Goal: Transaction & Acquisition: Subscribe to service/newsletter

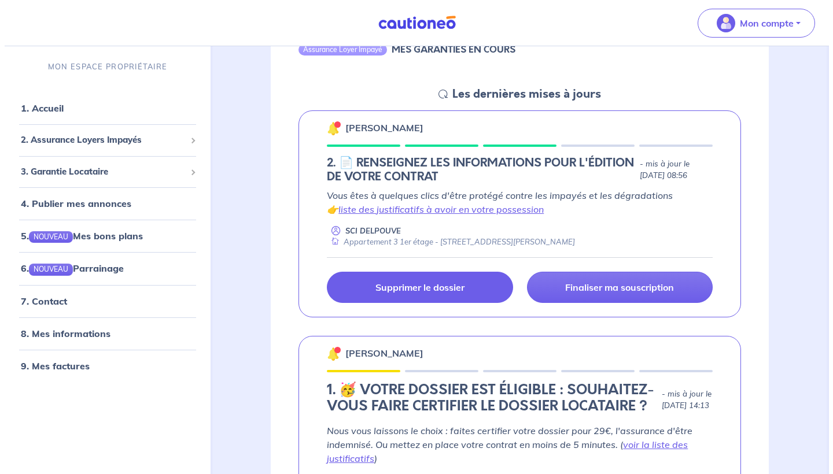
scroll to position [1131, 0]
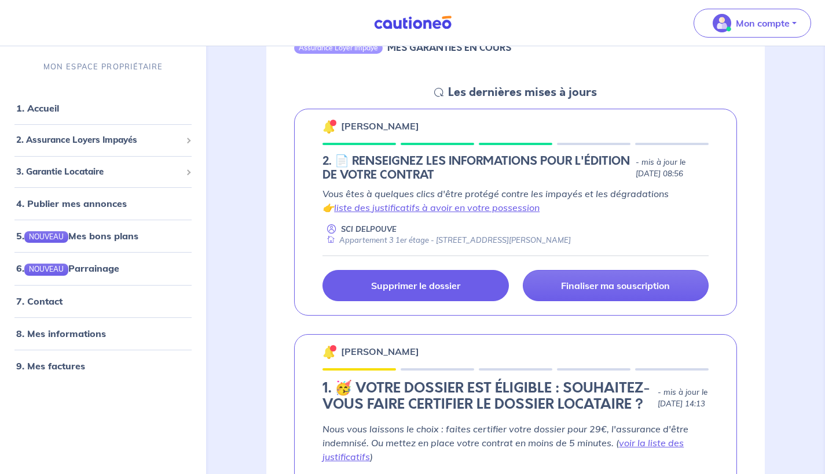
click at [414, 284] on p "Supprimer le dossier" at bounding box center [415, 286] width 89 height 12
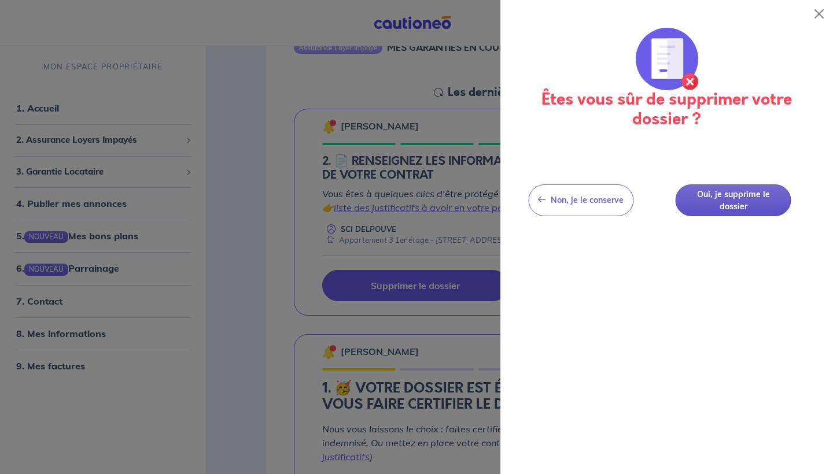
click at [741, 201] on button "Oui, je supprime le dossier" at bounding box center [734, 201] width 116 height 32
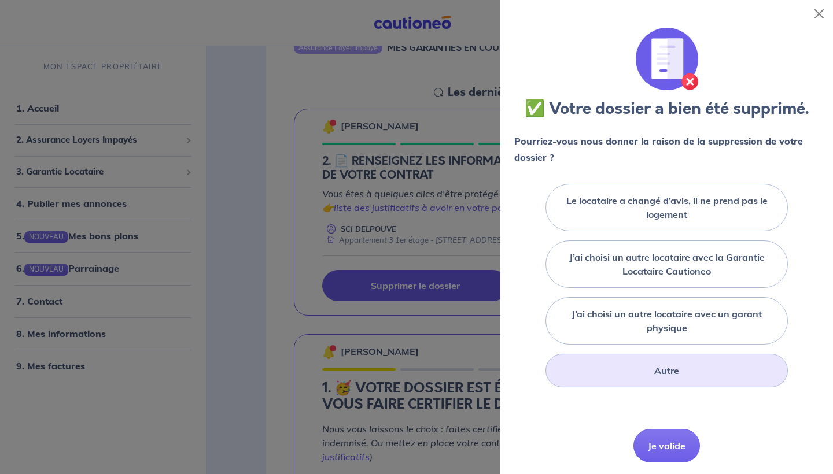
click at [646, 377] on div "Autre" at bounding box center [667, 371] width 242 height 34
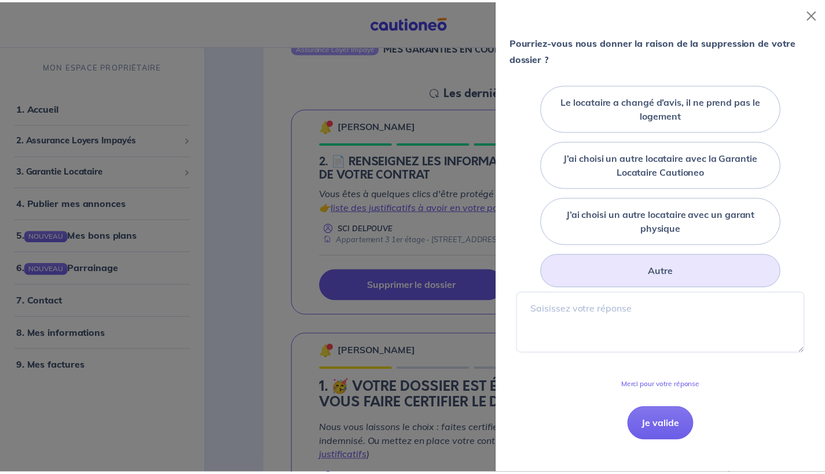
scroll to position [113, 0]
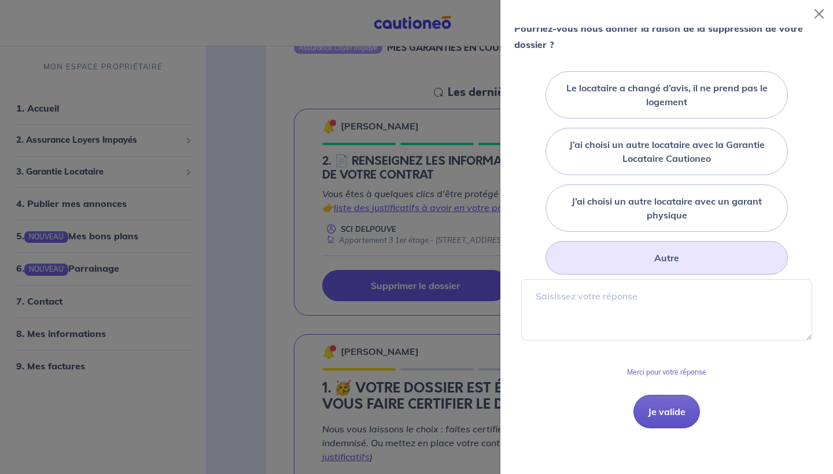
click at [647, 421] on button "Je valide" at bounding box center [667, 412] width 67 height 34
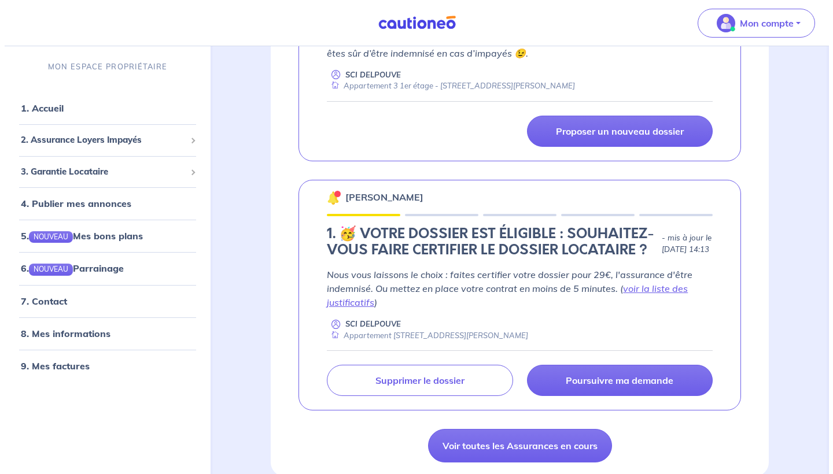
scroll to position [1289, 0]
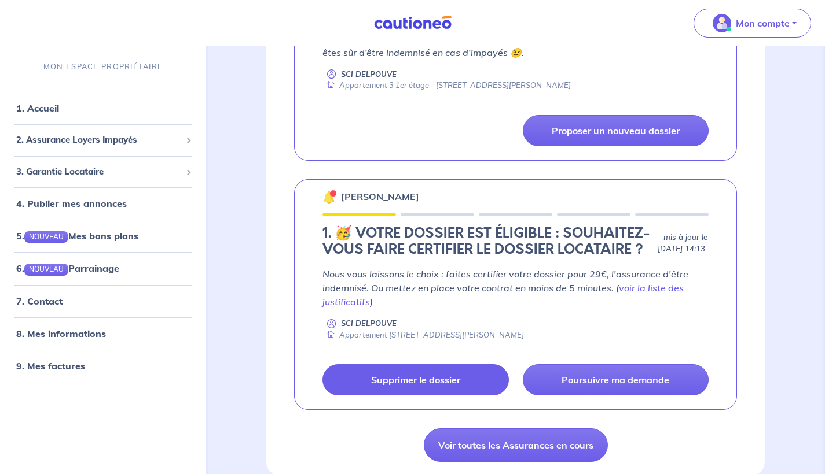
click at [444, 386] on p "Supprimer le dossier" at bounding box center [415, 380] width 89 height 12
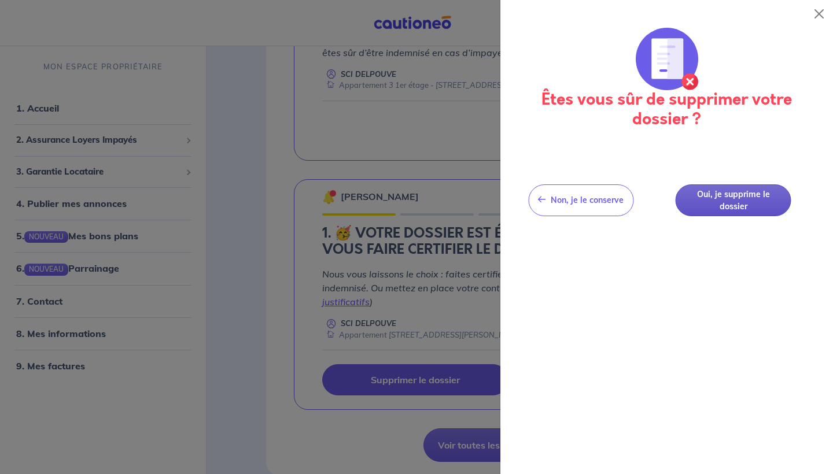
click at [723, 202] on button "Oui, je supprime le dossier" at bounding box center [734, 201] width 116 height 32
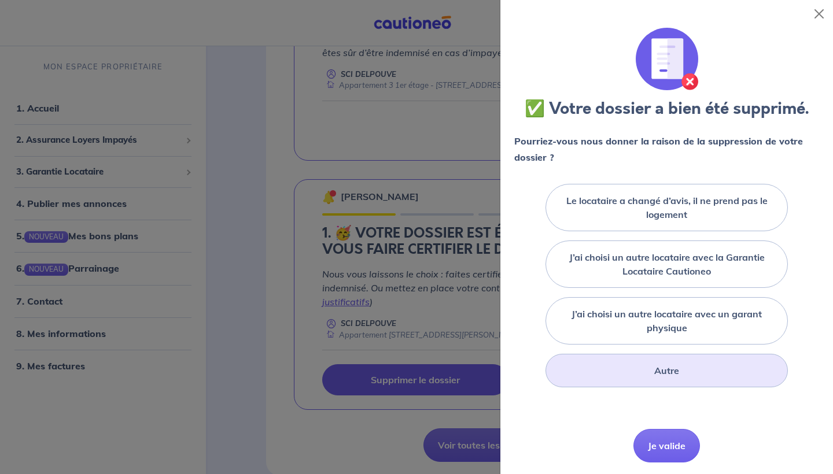
click at [676, 378] on div "Autre" at bounding box center [667, 371] width 242 height 34
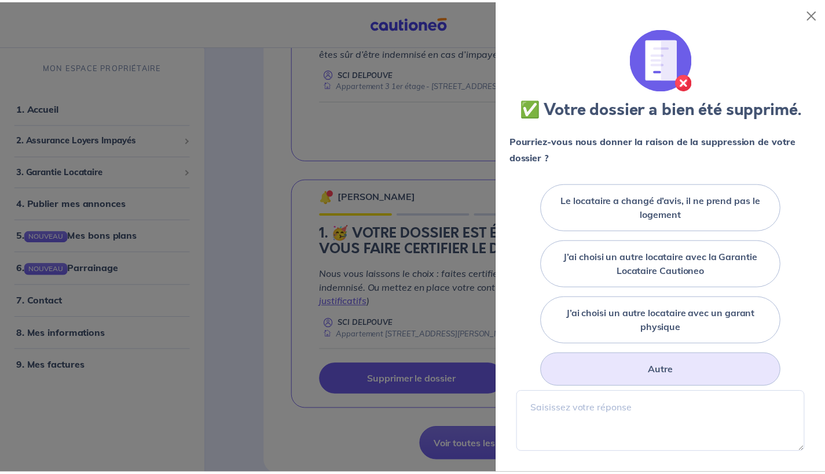
scroll to position [113, 0]
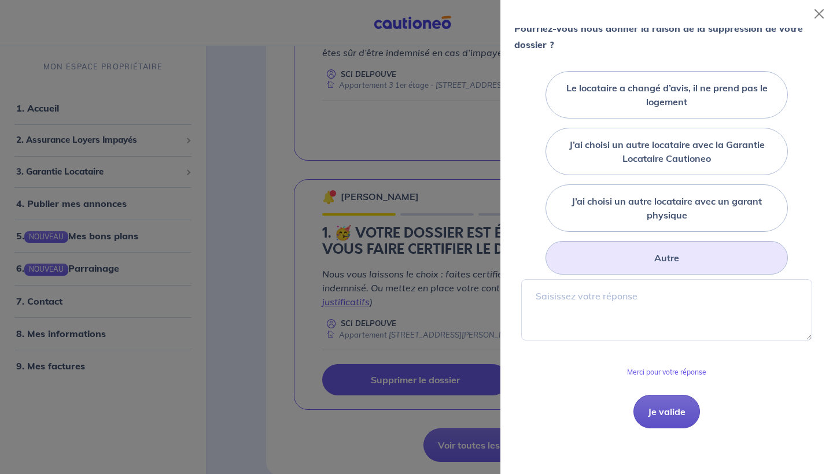
click at [658, 414] on button "Je valide" at bounding box center [667, 412] width 67 height 34
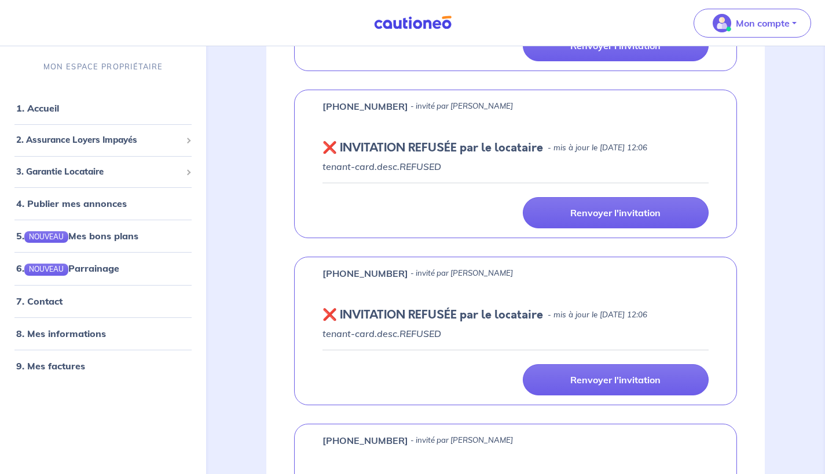
scroll to position [299, 0]
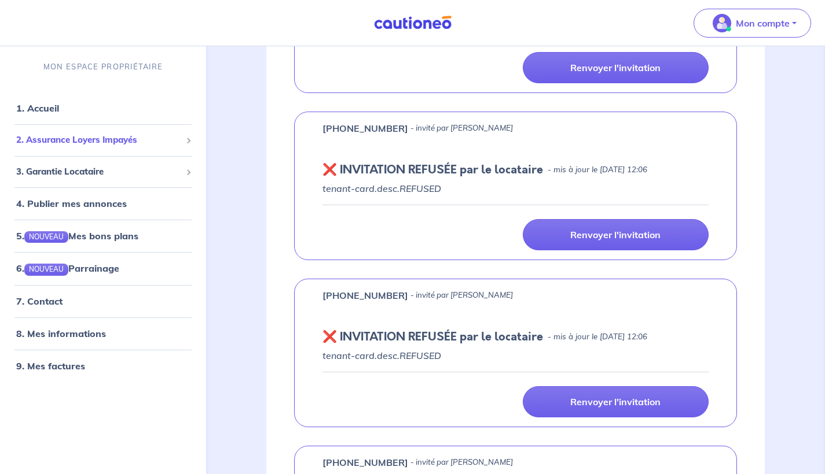
click at [145, 145] on span "2. Assurance Loyers Impayés" at bounding box center [98, 140] width 165 height 13
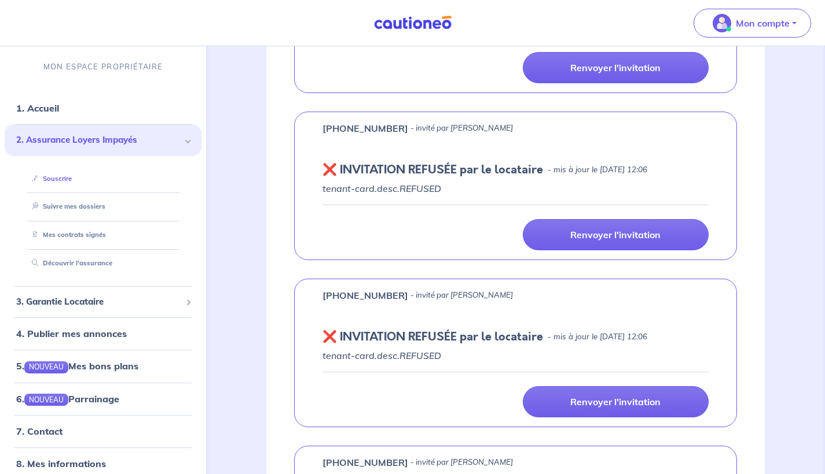
click at [72, 178] on link "Souscrire" at bounding box center [49, 179] width 45 height 8
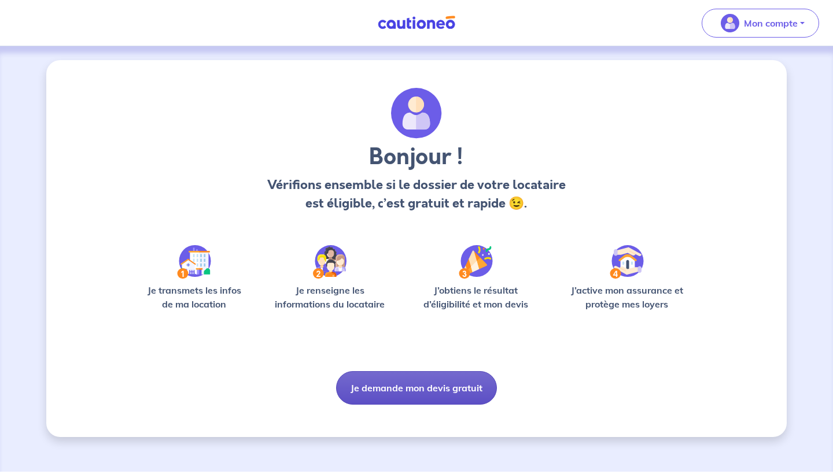
click at [382, 392] on button "Je demande mon devis gratuit" at bounding box center [416, 388] width 161 height 34
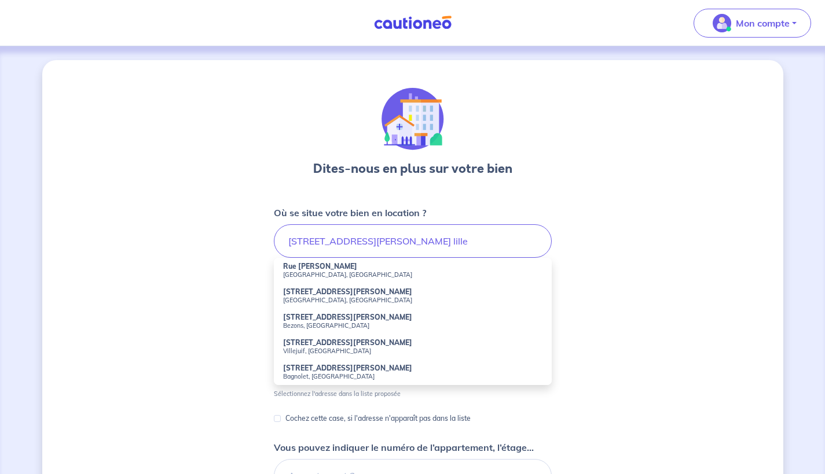
click at [344, 296] on strong "1 Rue Edouard Vaillant" at bounding box center [347, 292] width 129 height 9
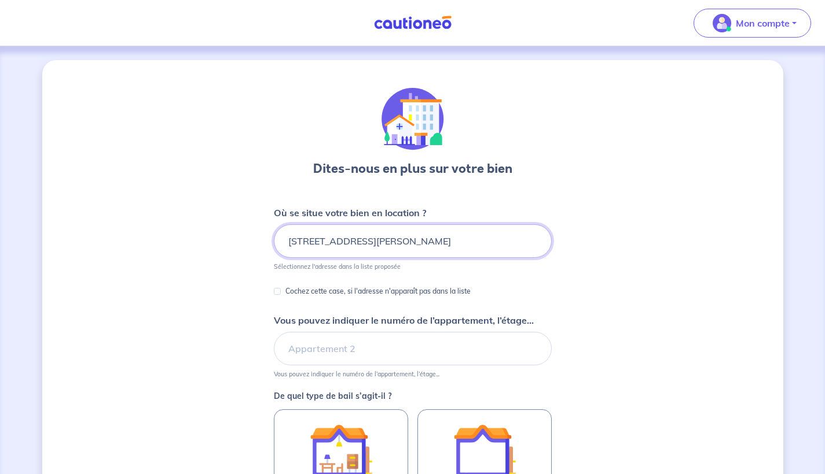
click at [293, 239] on input "1 Rue Edouard Vaillant, Lille, France" at bounding box center [413, 242] width 278 height 34
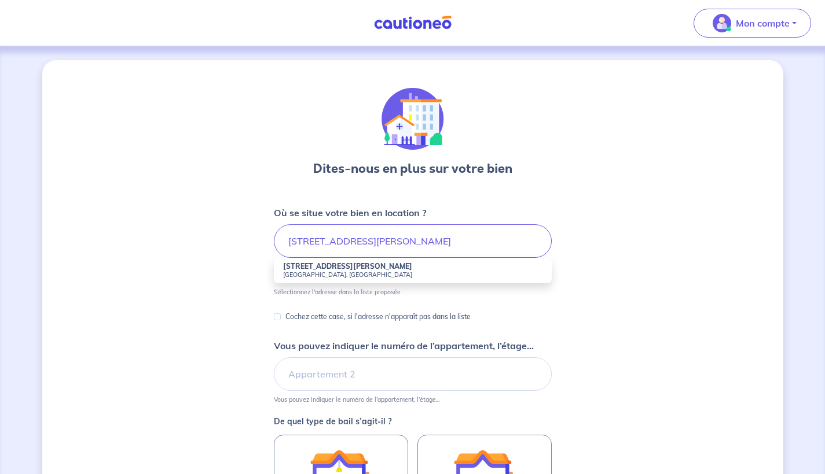
click at [297, 275] on small "Lille, France" at bounding box center [412, 275] width 259 height 8
type input "1 bis Rue Edouard Vaillant, Lille, France"
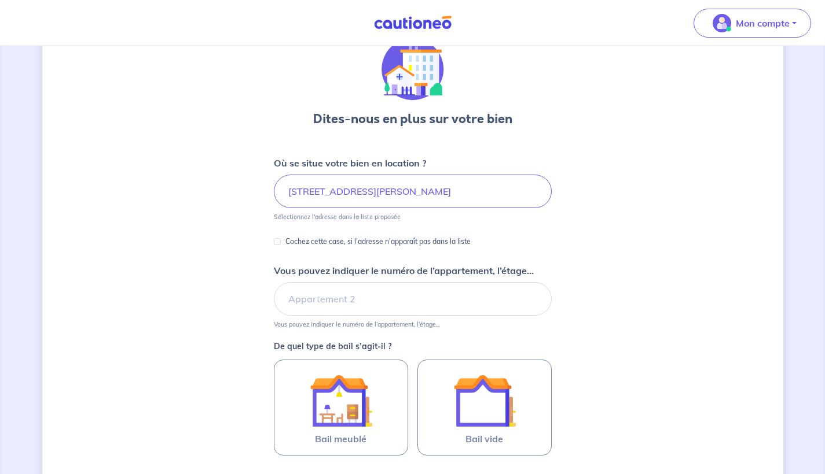
scroll to position [56, 0]
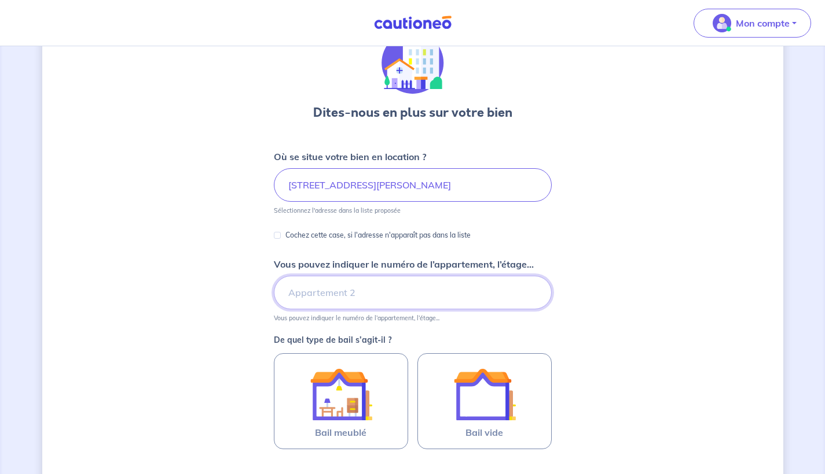
click at [340, 293] on input "Vous pouvez indiquer le numéro de l’appartement, l’étage..." at bounding box center [413, 293] width 278 height 34
type input "Appartement 2, RDC arrière"
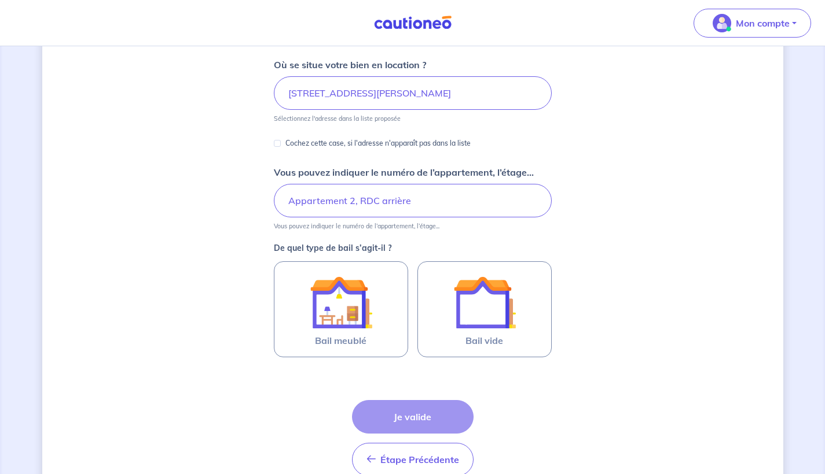
scroll to position [150, 0]
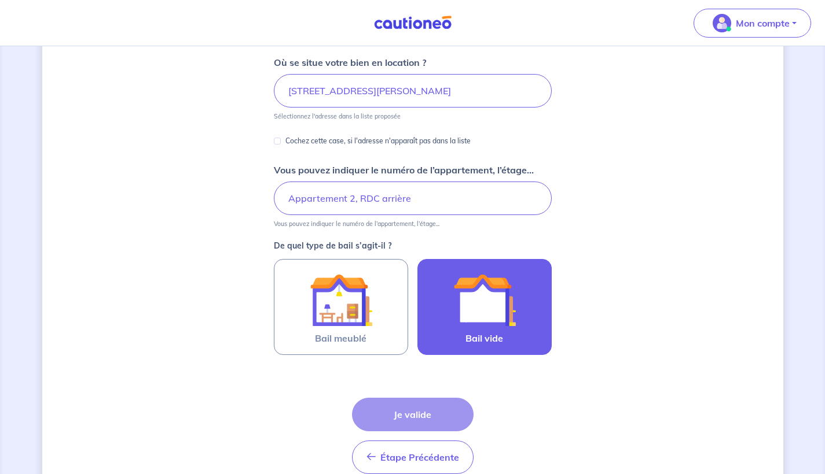
click at [484, 274] on img at bounding box center [484, 300] width 62 height 62
click at [0, 0] on input "Bail vide" at bounding box center [0, 0] width 0 height 0
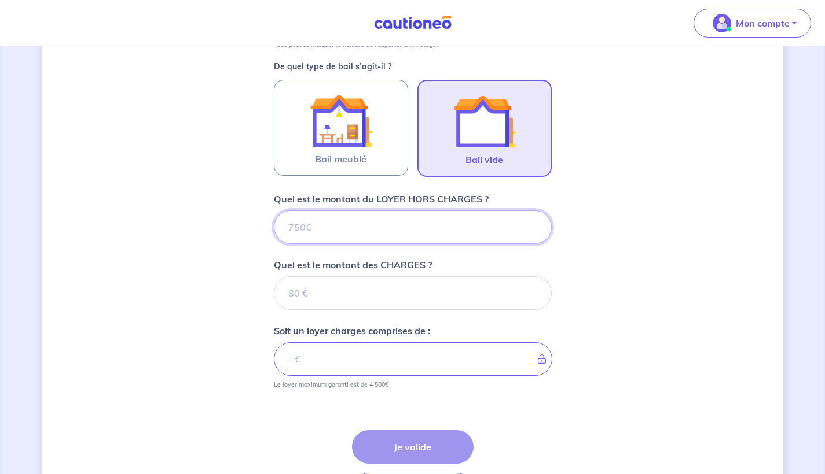
scroll to position [329, 0]
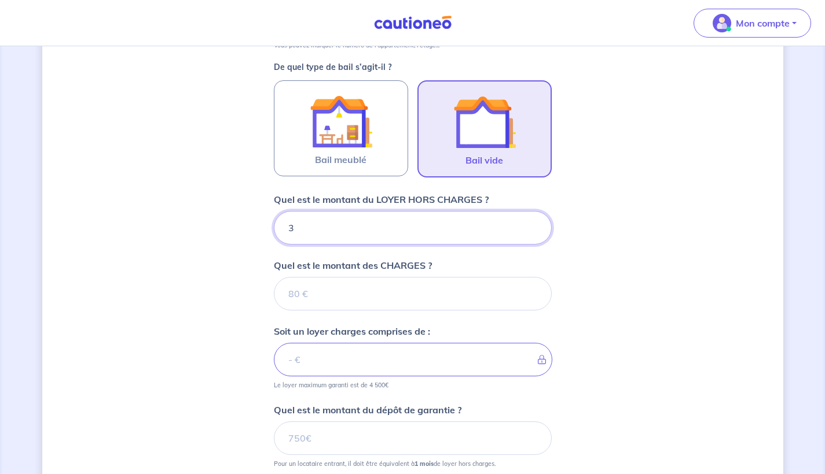
type input "32"
type input "328"
type input "329"
type input "329.38"
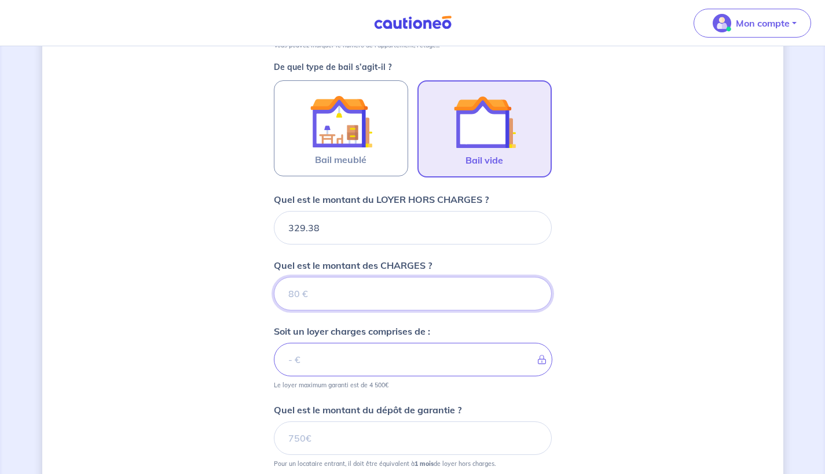
click at [387, 288] on input "Quel est le montant des CHARGES ?" at bounding box center [413, 294] width 278 height 34
type input "39"
type input "368.38"
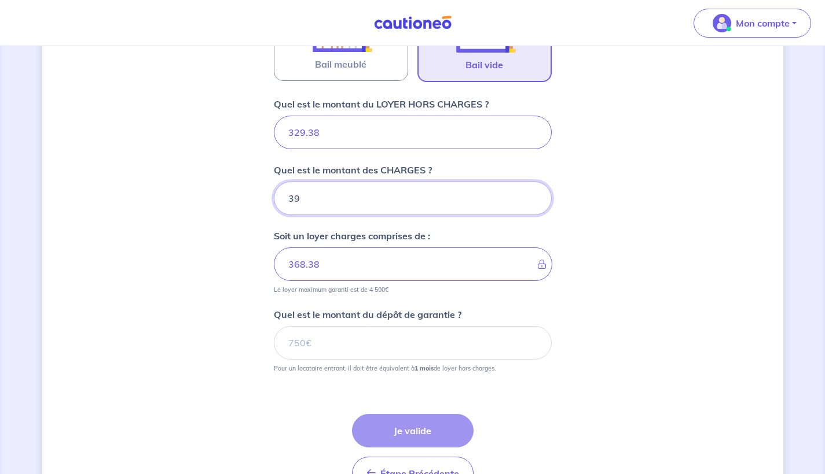
scroll to position [427, 0]
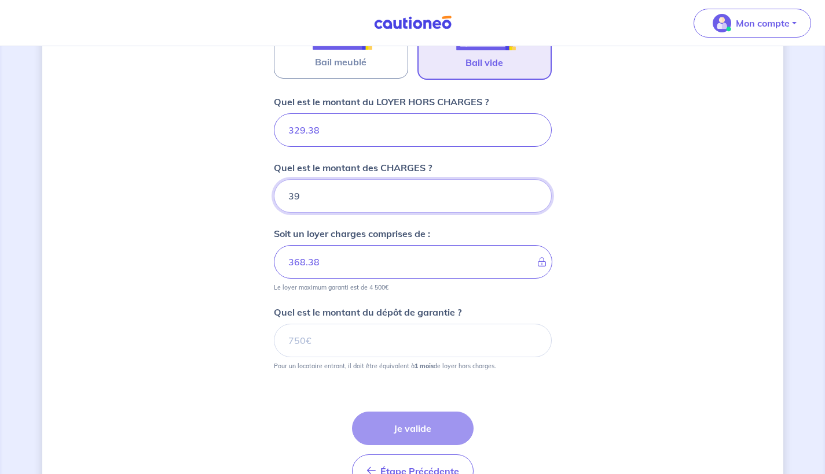
type input "39"
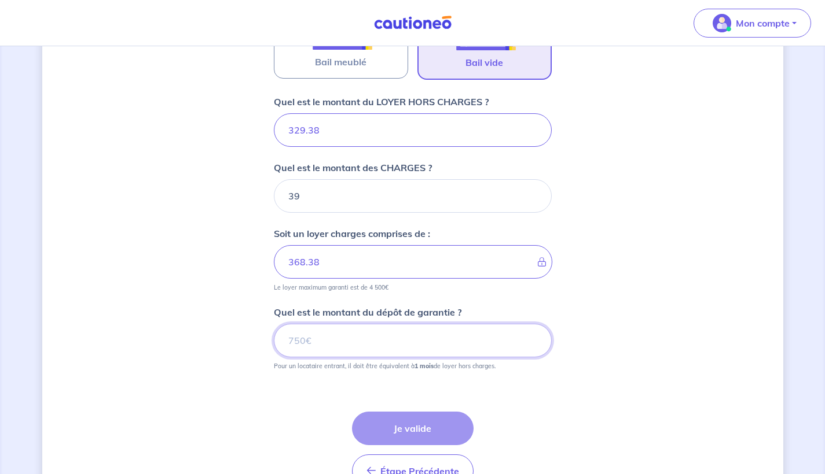
click at [373, 343] on input "Quel est le montant du dépôt de garantie ?" at bounding box center [413, 341] width 278 height 34
click at [314, 338] on input "Quel est le montant du dépôt de garantie ?" at bounding box center [413, 341] width 278 height 34
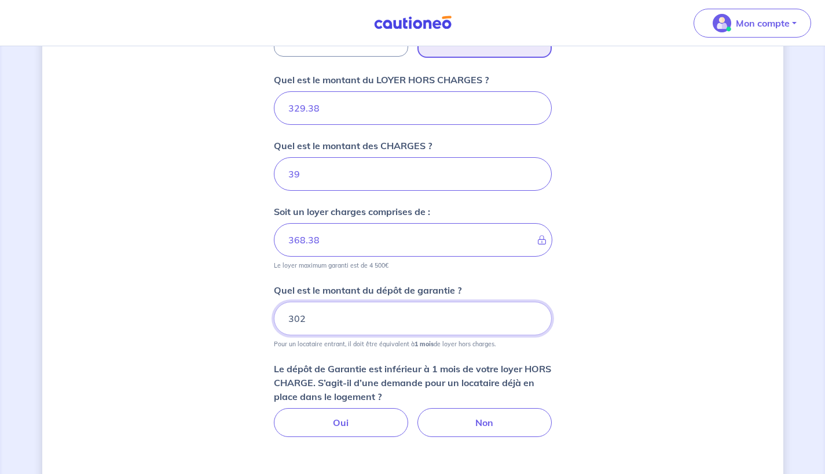
scroll to position [449, 0]
type input "302"
click at [356, 418] on label "Oui" at bounding box center [341, 423] width 134 height 29
click at [409, 416] on input "Oui" at bounding box center [413, 413] width 8 height 8
radio input "true"
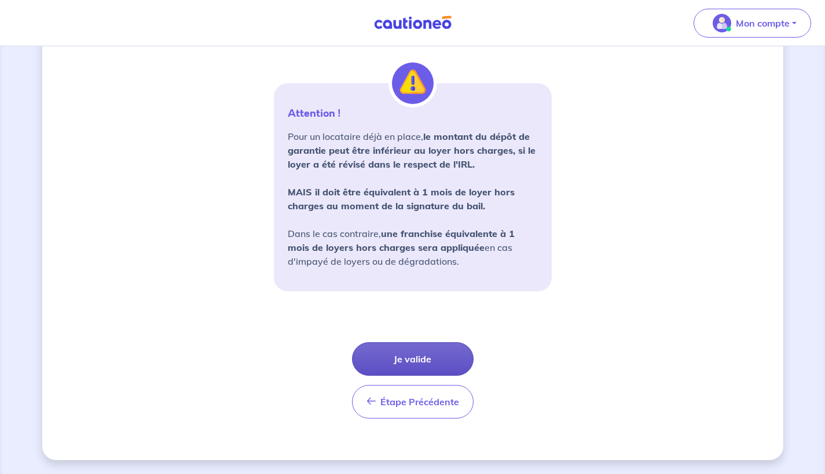
scroll to position [845, 0]
click at [409, 363] on button "Je valide" at bounding box center [413, 360] width 122 height 34
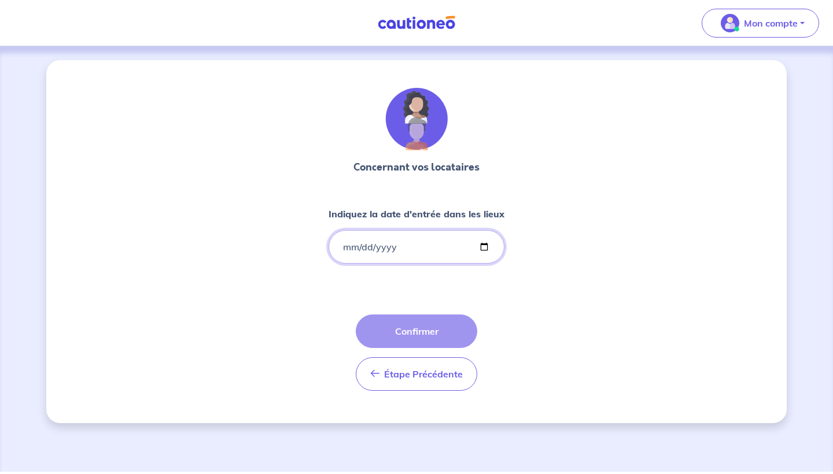
click at [339, 255] on input "Indiquez la date d'entrée dans les lieux" at bounding box center [417, 247] width 176 height 34
click at [365, 248] on input "Indiquez la date d'entrée dans les lieux" at bounding box center [417, 247] width 176 height 34
click at [378, 252] on input "Indiquez la date d'entrée dans les lieux" at bounding box center [417, 247] width 176 height 34
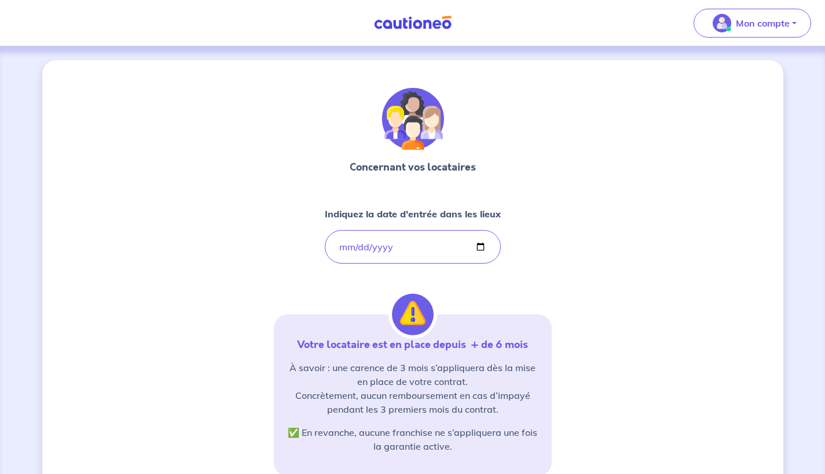
type input "2022-04-25"
click at [302, 222] on div "Concernant vos locataires Indiquez la date d'entrée dans les lieux 2022-04-25 V…" at bounding box center [413, 350] width 278 height 525
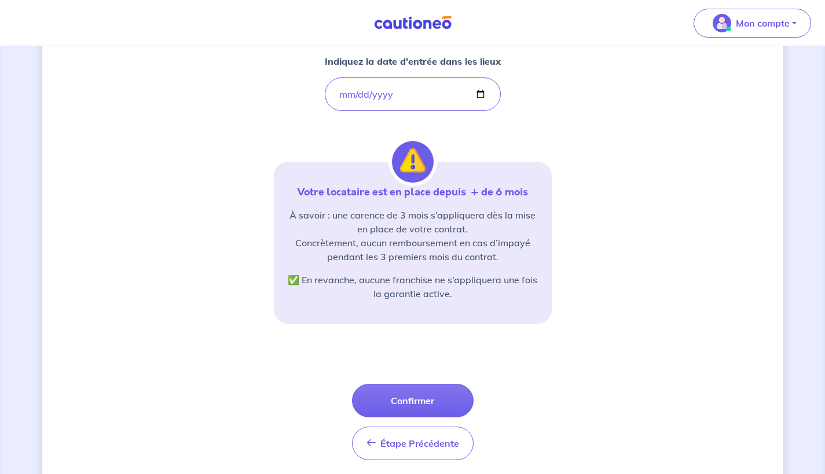
scroll to position [155, 0]
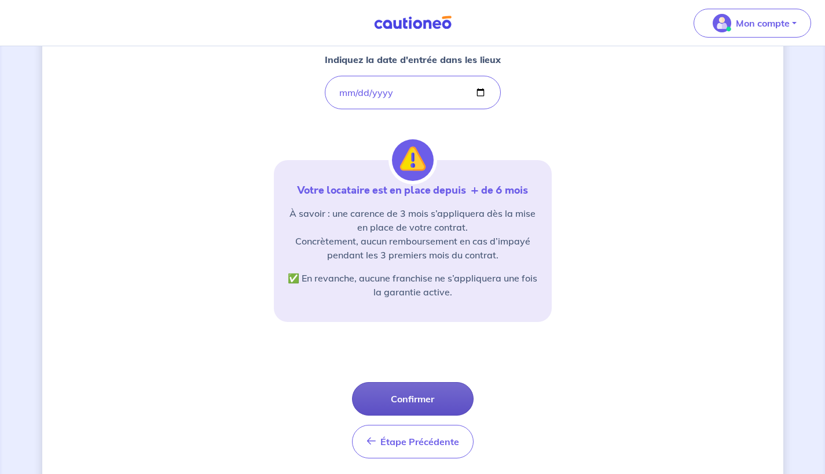
click at [385, 396] on button "Confirmer" at bounding box center [413, 399] width 122 height 34
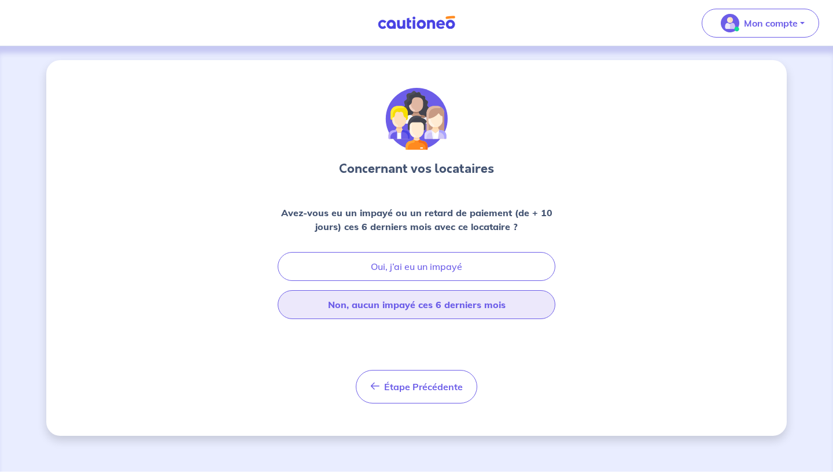
click at [413, 304] on button "Non, aucun impayé ces 6 derniers mois" at bounding box center [417, 304] width 278 height 29
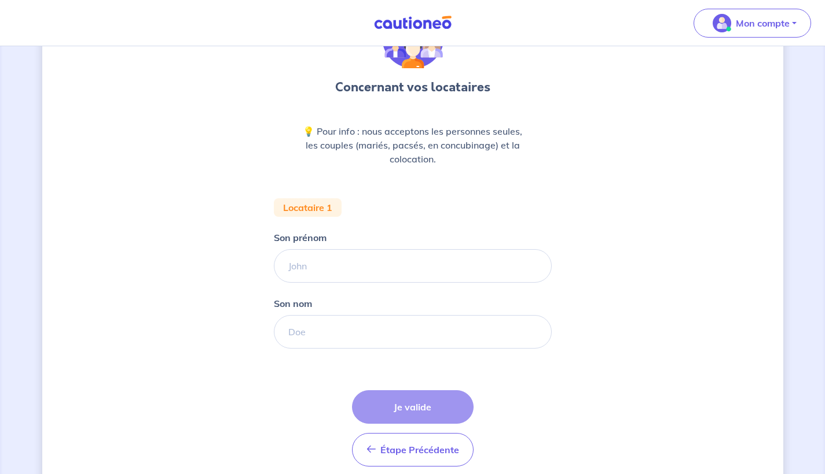
scroll to position [83, 0]
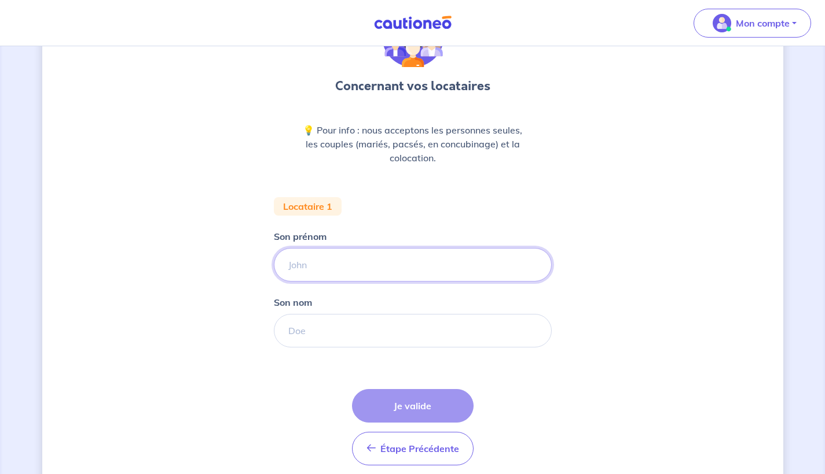
click at [321, 266] on input "Son prénom" at bounding box center [413, 265] width 278 height 34
type input "Rida"
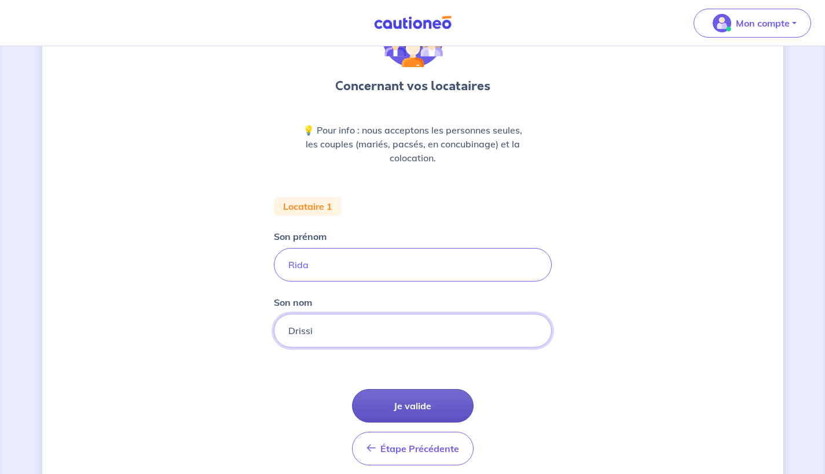
type input "Drissi"
click at [389, 407] on button "Je valide" at bounding box center [413, 406] width 122 height 34
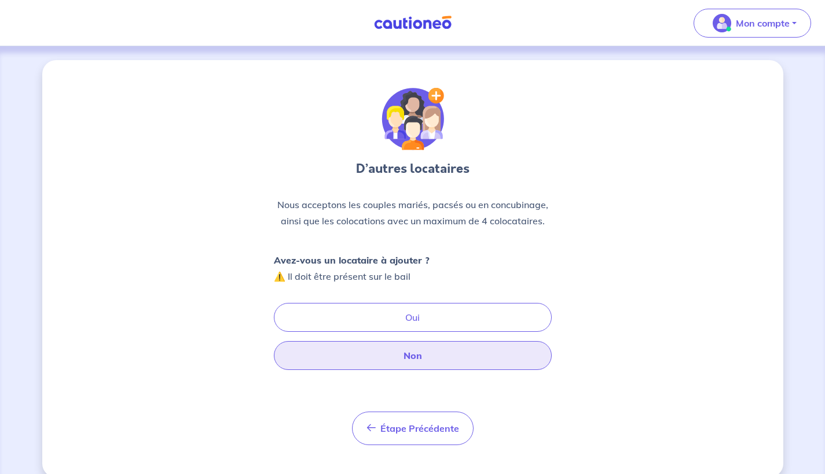
click at [377, 353] on button "Non" at bounding box center [413, 355] width 278 height 29
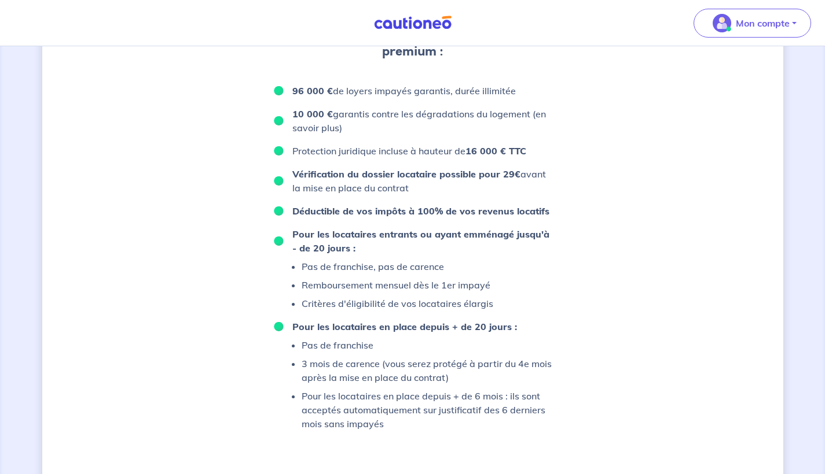
scroll to position [484, 0]
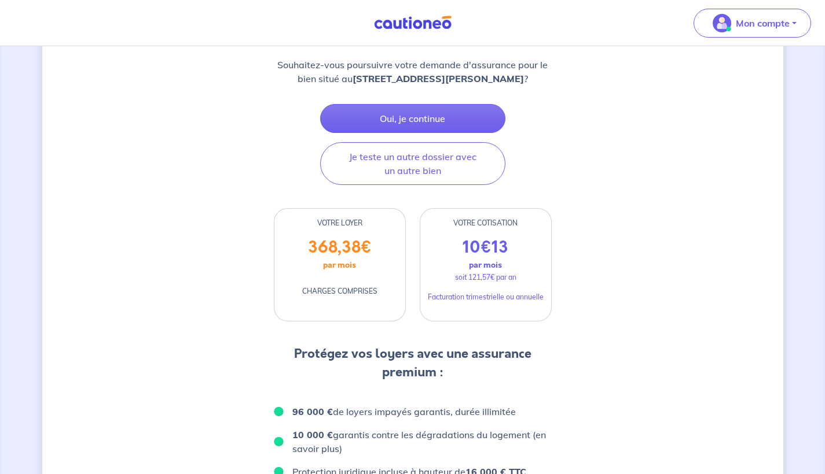
click at [490, 281] on p "soit 121,57€ par an" at bounding box center [485, 278] width 61 height 10
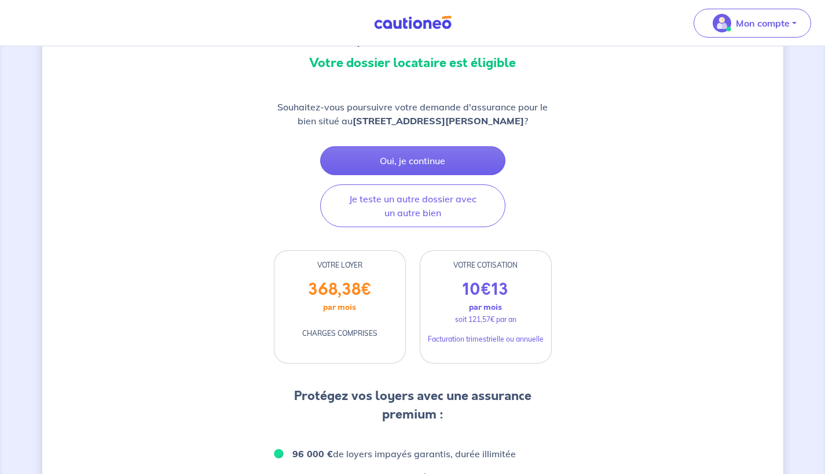
scroll to position [21, 0]
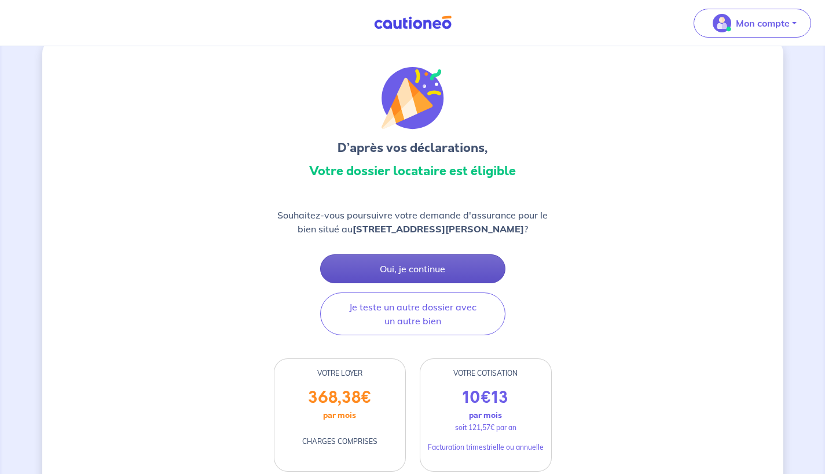
click at [449, 268] on button "Oui, je continue" at bounding box center [412, 269] width 185 height 29
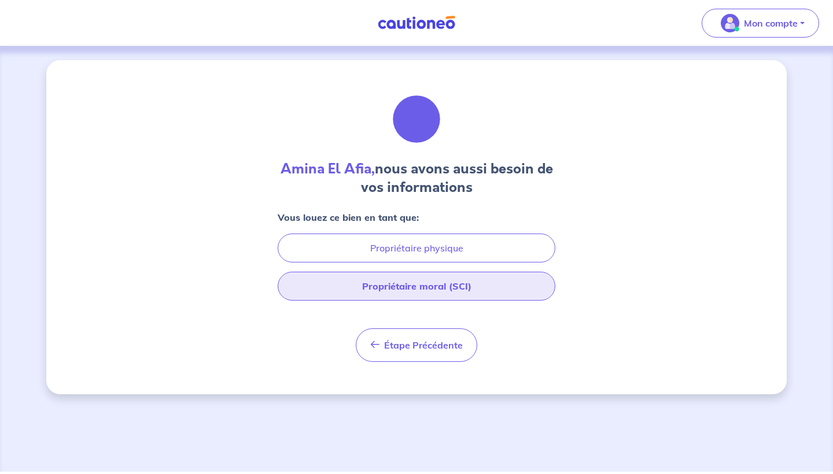
click at [417, 292] on button "Propriétaire moral (SCI)" at bounding box center [417, 286] width 278 height 29
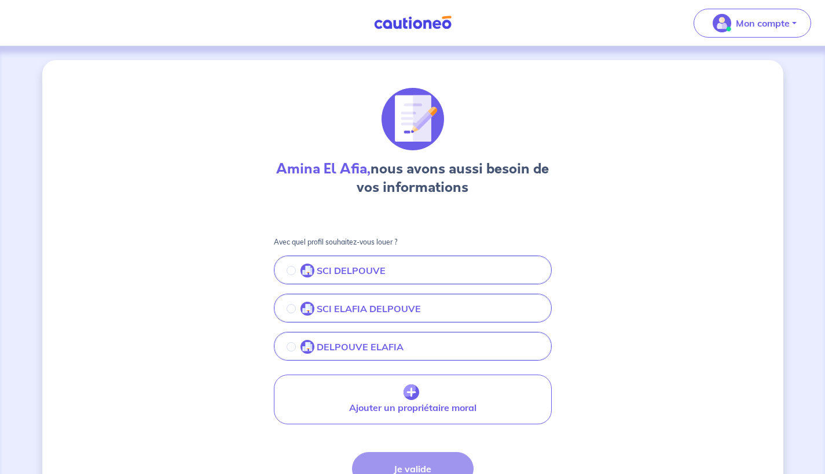
click at [352, 278] on div "SCI DELPOUVE" at bounding box center [335, 271] width 99 height 15
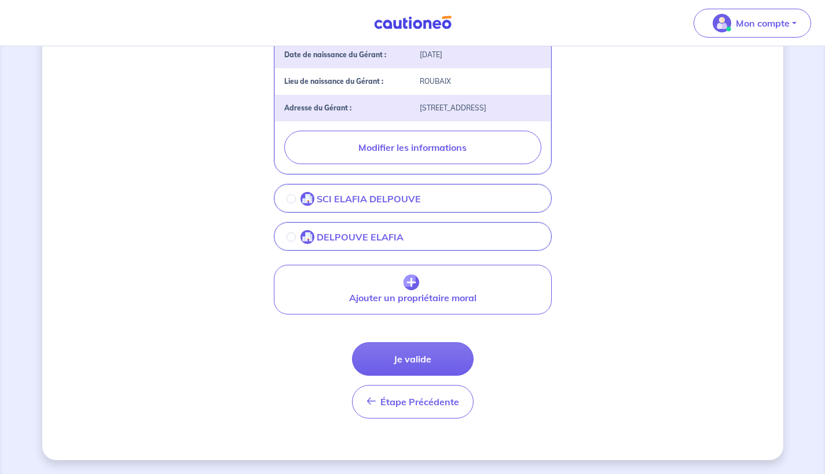
scroll to position [410, 0]
click at [384, 355] on button "Je valide" at bounding box center [413, 360] width 122 height 34
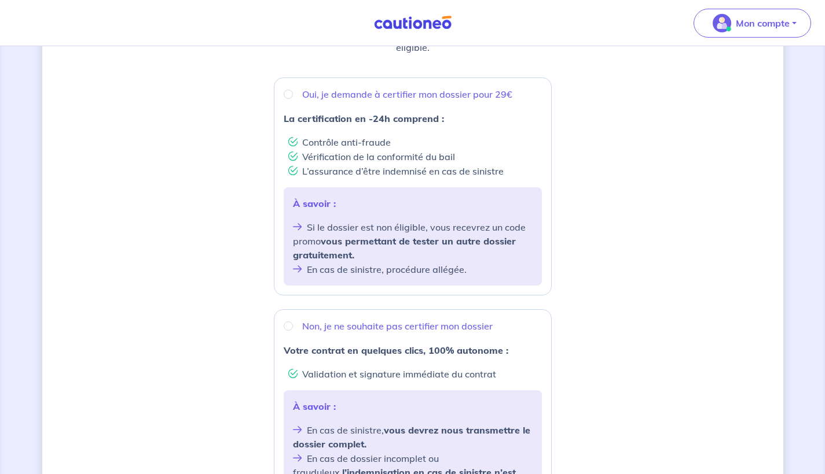
scroll to position [197, 0]
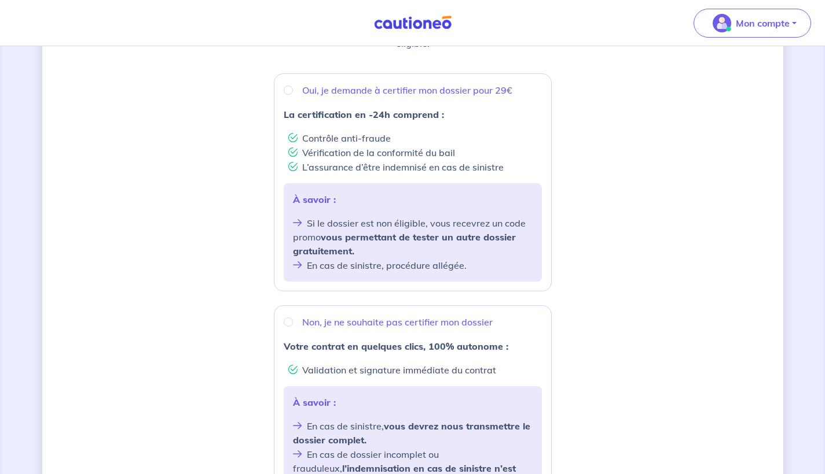
click at [303, 321] on p "Non, je ne souhaite pas certifier mon dossier" at bounding box center [397, 322] width 190 height 14
click at [293, 321] on input "Non, je ne souhaite pas certifier mon dossier" at bounding box center [288, 322] width 9 height 9
radio input "true"
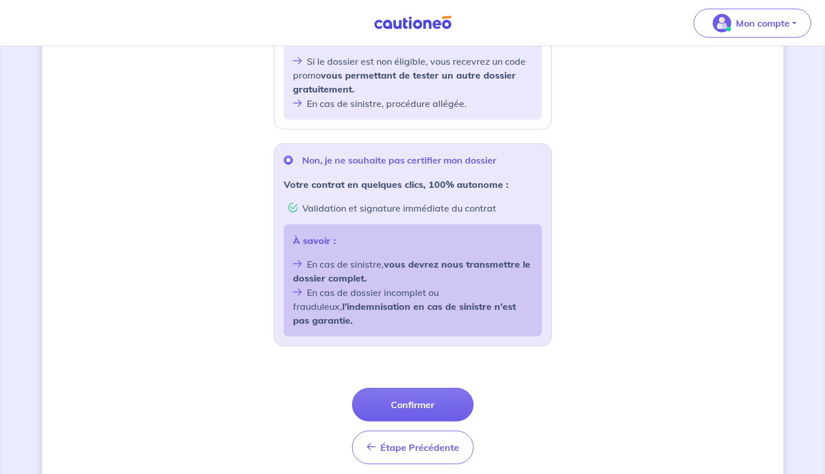
scroll to position [363, 0]
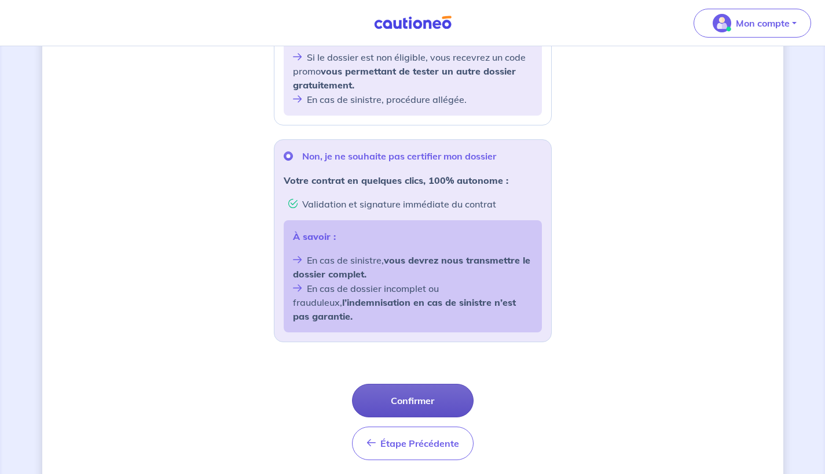
click at [374, 385] on button "Confirmer" at bounding box center [413, 401] width 122 height 34
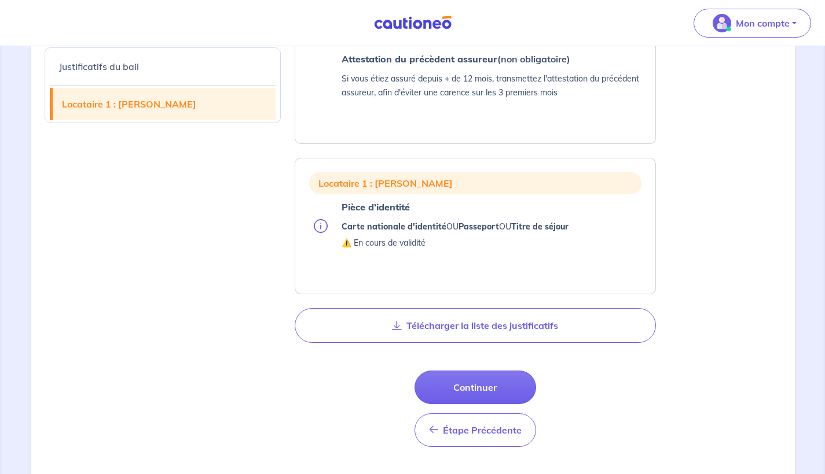
scroll to position [649, 0]
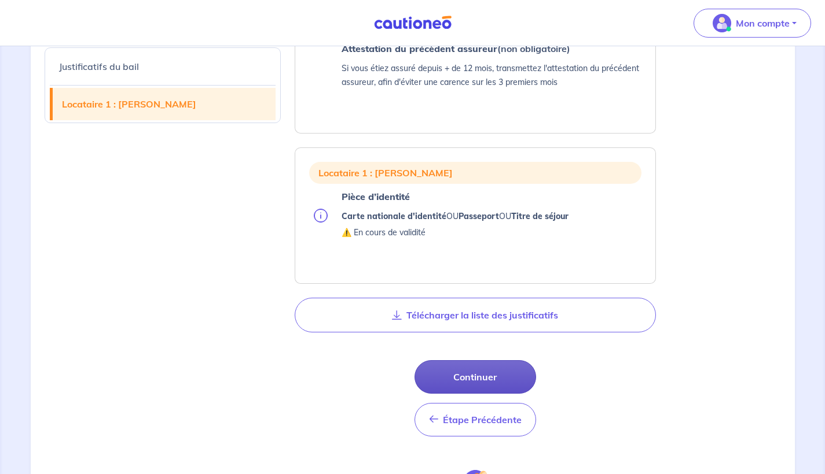
click at [438, 377] on button "Continuer" at bounding box center [475, 378] width 122 height 34
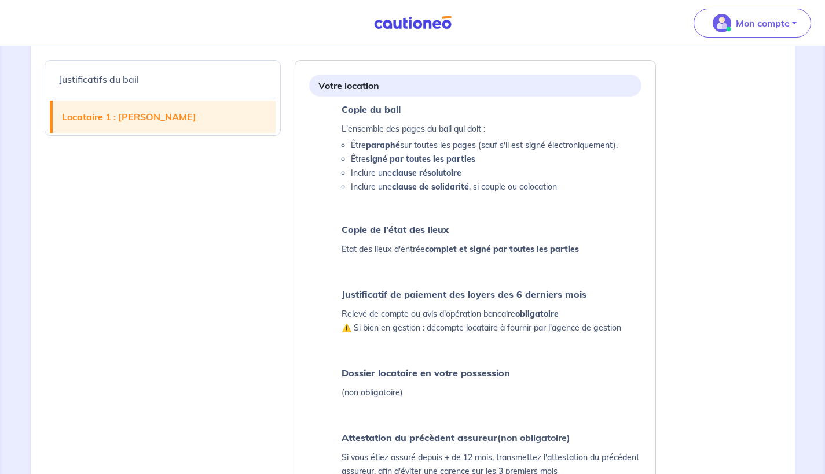
select select "FR"
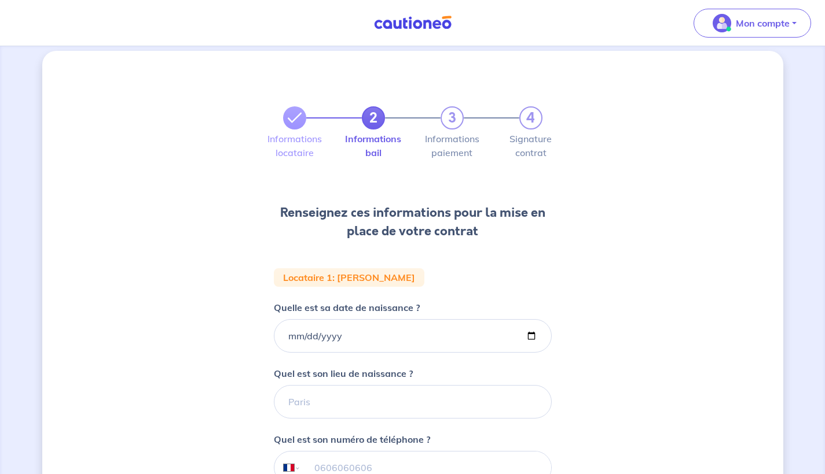
scroll to position [15, 0]
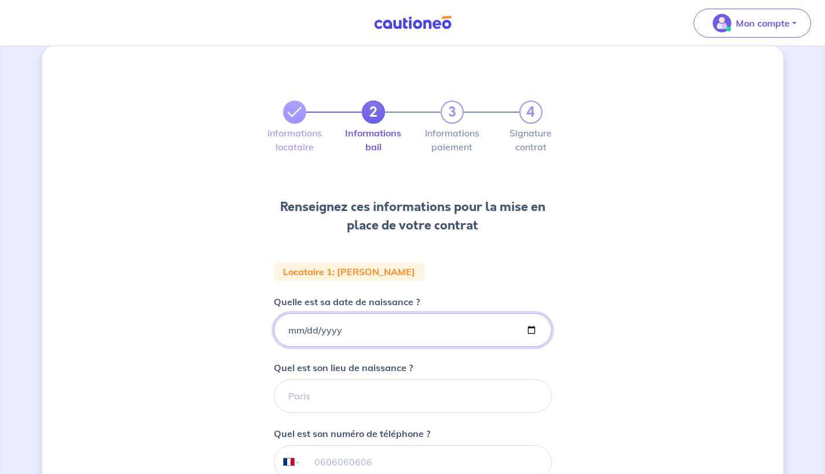
click at [380, 328] on input "Quelle est sa date de naissance ?" at bounding box center [413, 331] width 278 height 34
click at [307, 328] on input "Quelle est sa date de naissance ?" at bounding box center [413, 331] width 278 height 34
click at [339, 334] on input "Quelle est sa date de naissance ?" at bounding box center [413, 331] width 278 height 34
click at [337, 332] on input "Quelle est sa date de naissance ?" at bounding box center [413, 331] width 278 height 34
type input "2001-08-02"
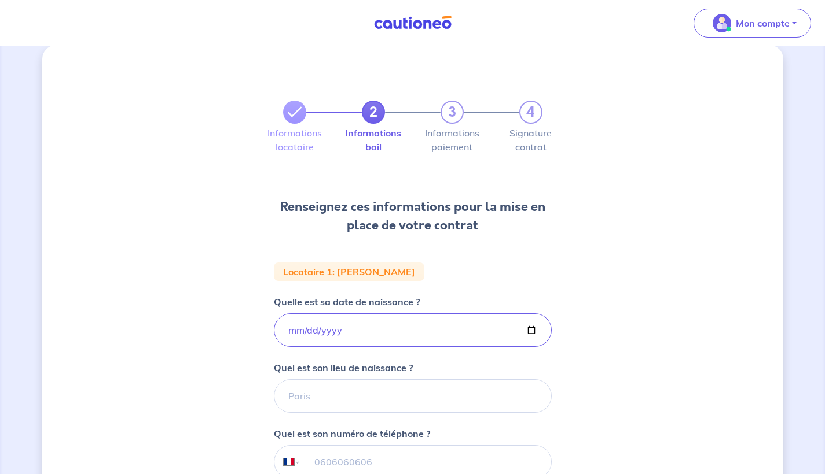
click at [220, 305] on div "2 3 4 Informations locataire Informations bail Informations paiement Signature …" at bounding box center [412, 375] width 741 height 660
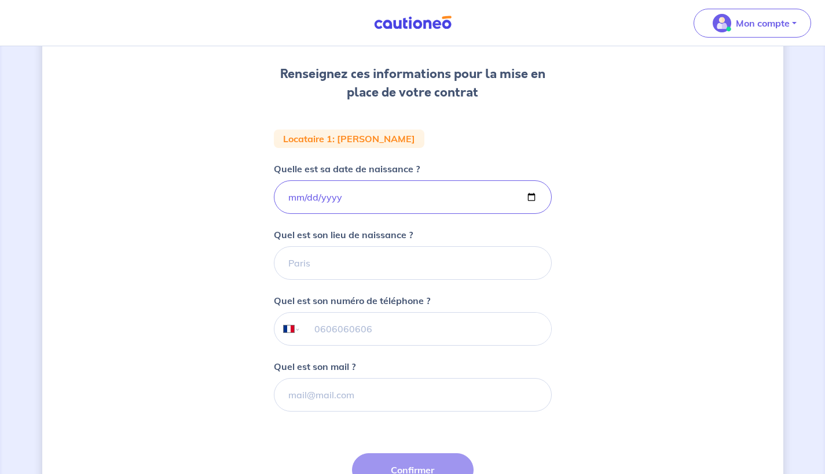
scroll to position [160, 0]
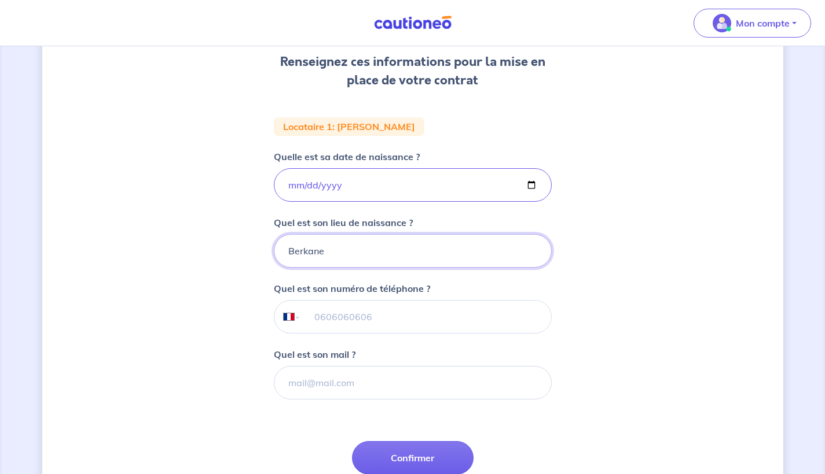
type input "Berkane"
click at [330, 312] on input "tel" at bounding box center [425, 317] width 250 height 32
paste input "reda2001_drissi@hotmail.com"
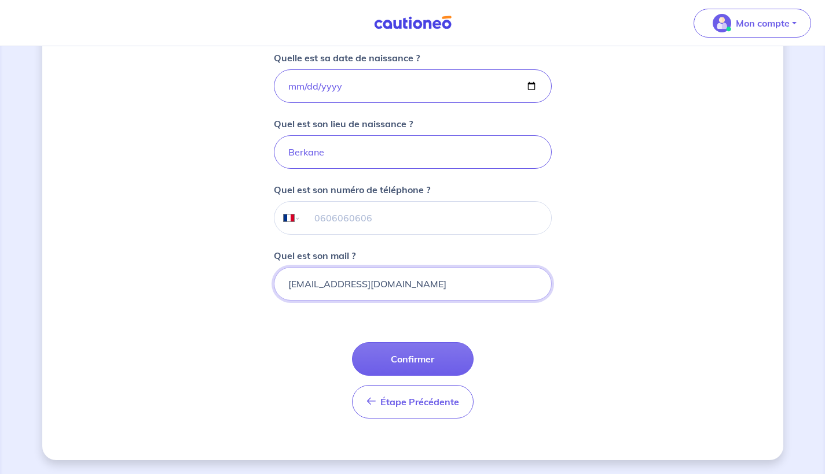
scroll to position [259, 0]
type input "reda2001_drissi@hotmail.com"
click at [370, 215] on input "tel" at bounding box center [425, 218] width 250 height 32
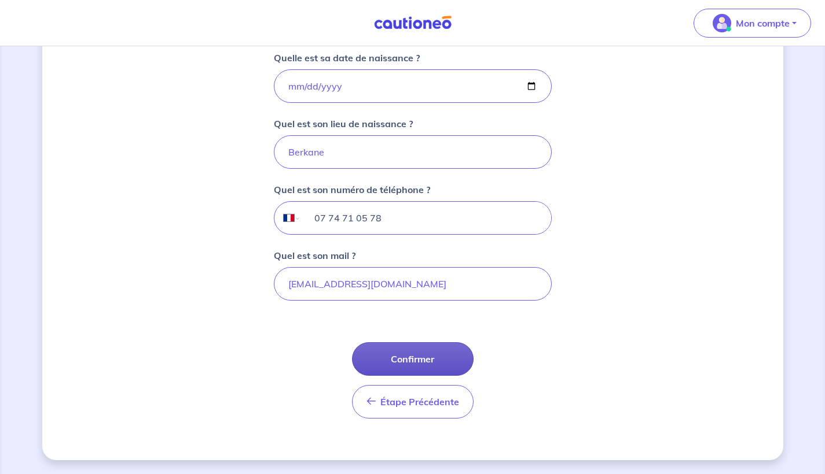
type input "07 74 71 05 78"
click at [435, 354] on button "Confirmer" at bounding box center [413, 360] width 122 height 34
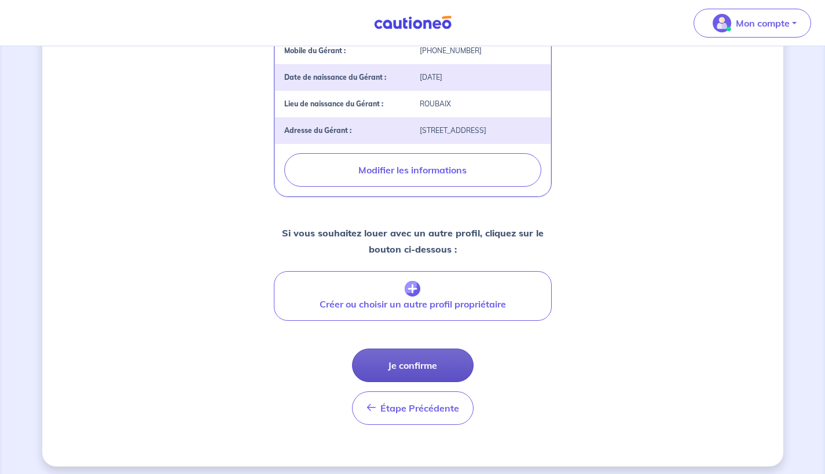
scroll to position [422, 0]
click at [433, 355] on button "Je confirme" at bounding box center [413, 367] width 122 height 34
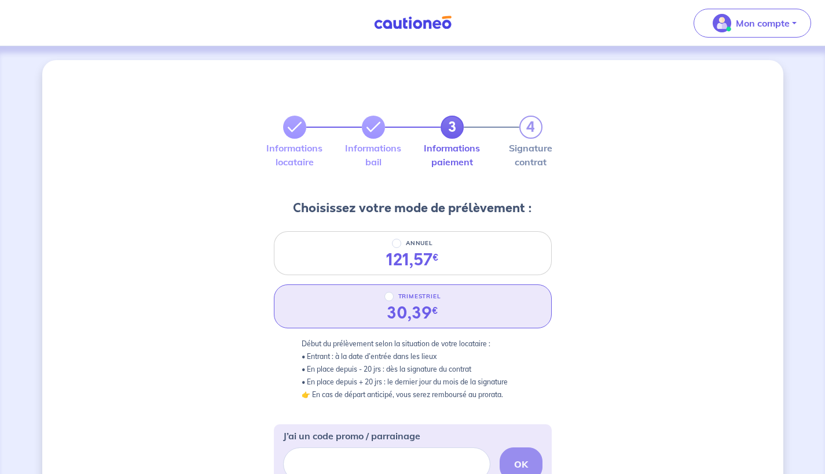
click at [391, 296] on input "TRIMESTRIEL" at bounding box center [388, 296] width 9 height 9
radio input "true"
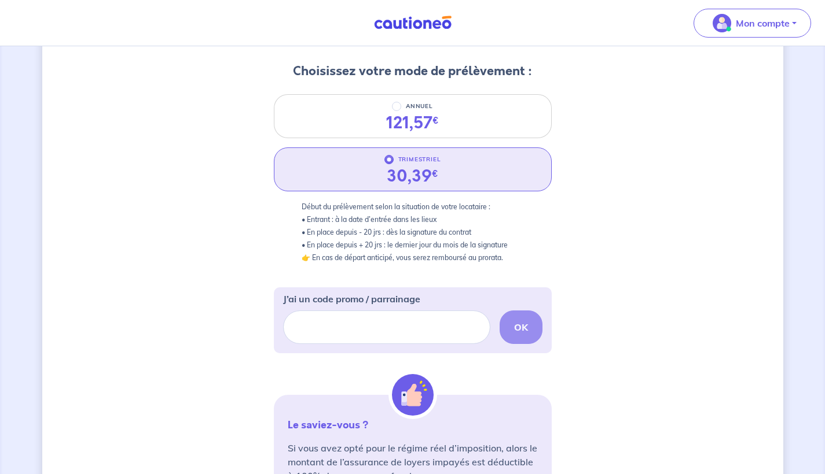
scroll to position [146, 0]
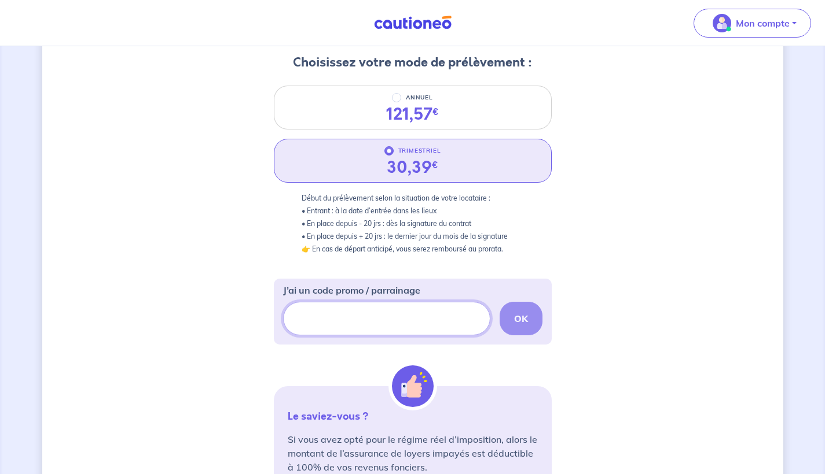
click at [368, 319] on input "J’ai un code promo / parrainage" at bounding box center [386, 319] width 207 height 34
paste input "https://parrainage.cautioneo.com/ders-3"
type input "https://parrainage.cautioneo.com/ders-3"
click at [518, 317] on strong "OK" at bounding box center [521, 319] width 14 height 12
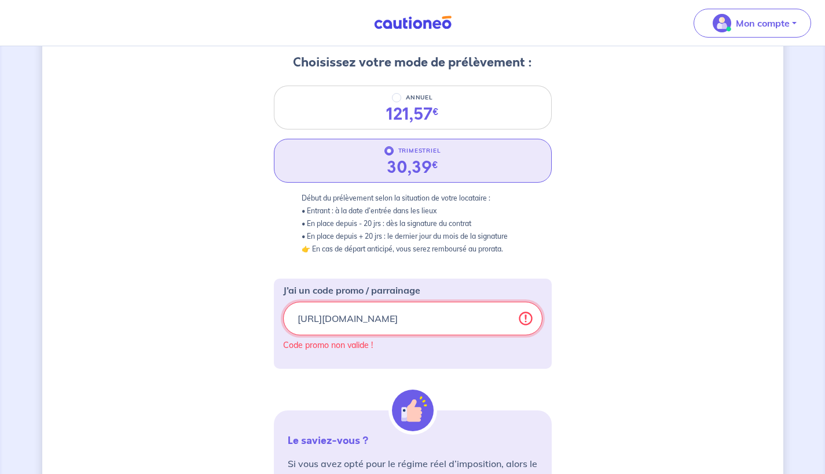
click at [456, 330] on input "https://parrainage.cautioneo.com/ders-3" at bounding box center [412, 319] width 259 height 34
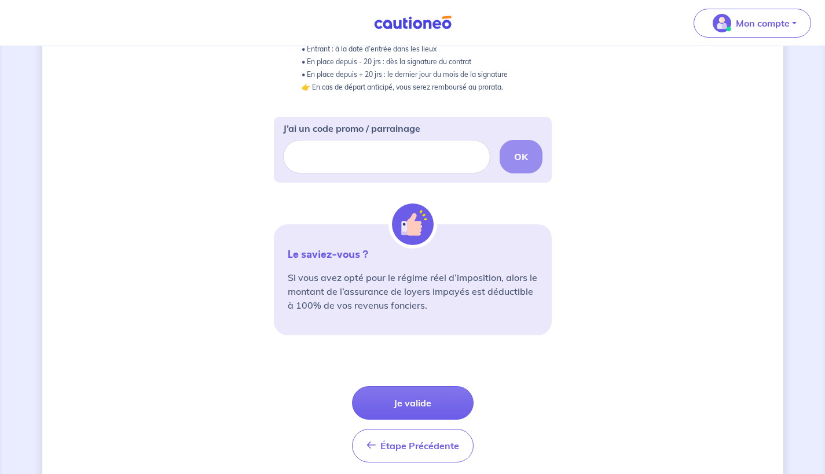
scroll to position [318, 0]
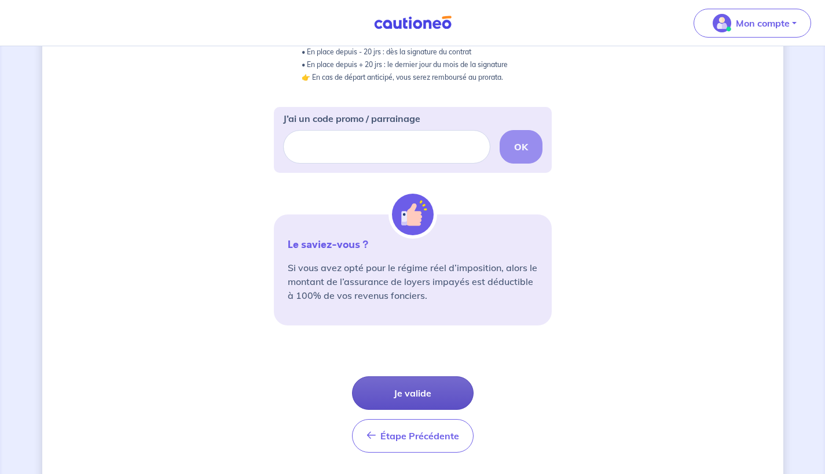
click at [395, 385] on button "Je valide" at bounding box center [413, 394] width 122 height 34
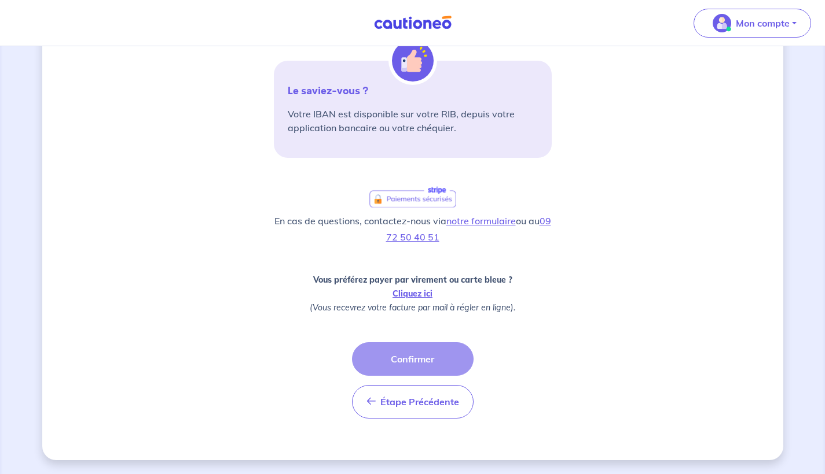
scroll to position [263, 0]
click at [367, 399] on icon "button" at bounding box center [370, 401] width 9 height 9
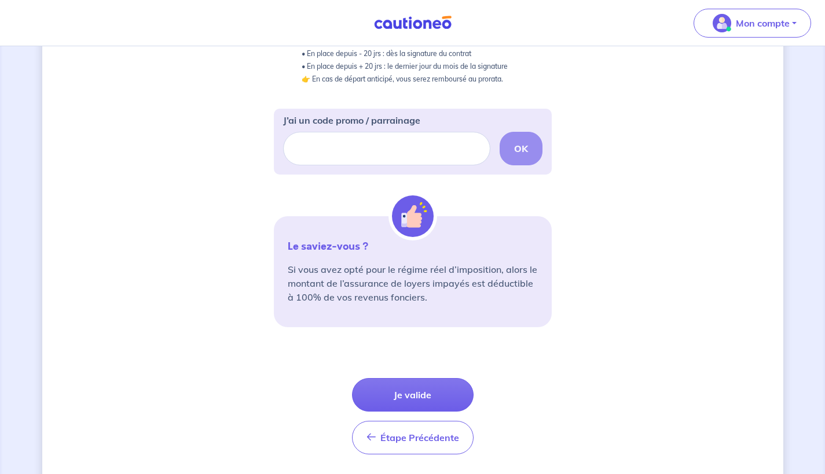
scroll to position [323, 0]
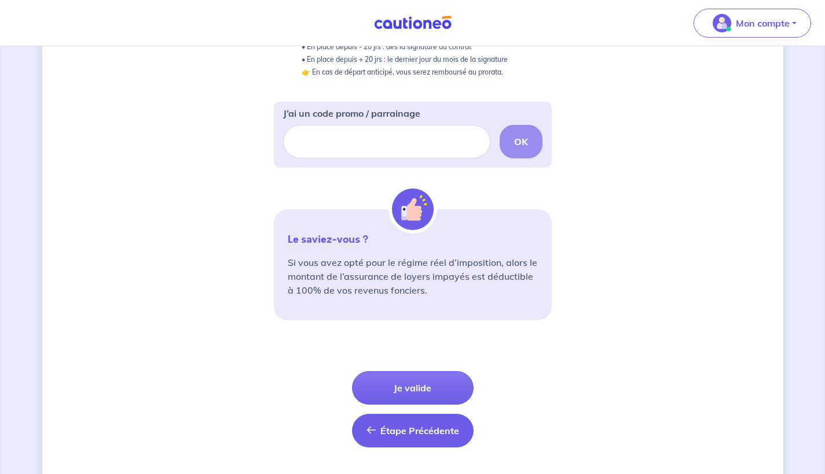
click at [371, 429] on icon "button" at bounding box center [370, 430] width 9 height 9
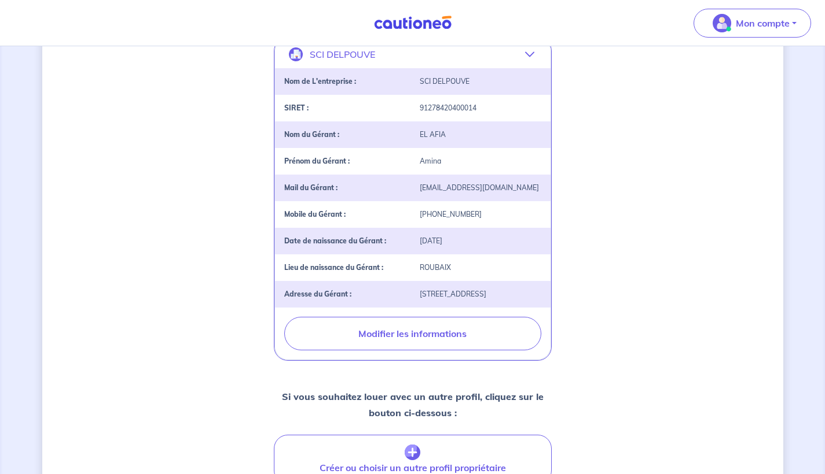
select select "FR"
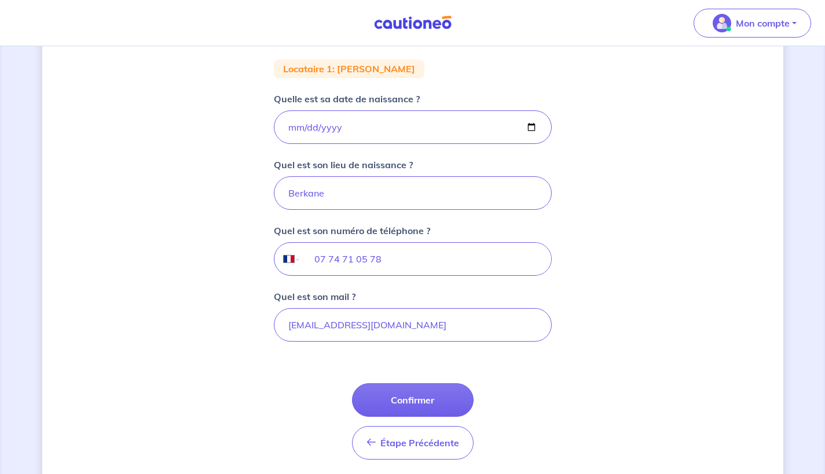
scroll to position [231, 0]
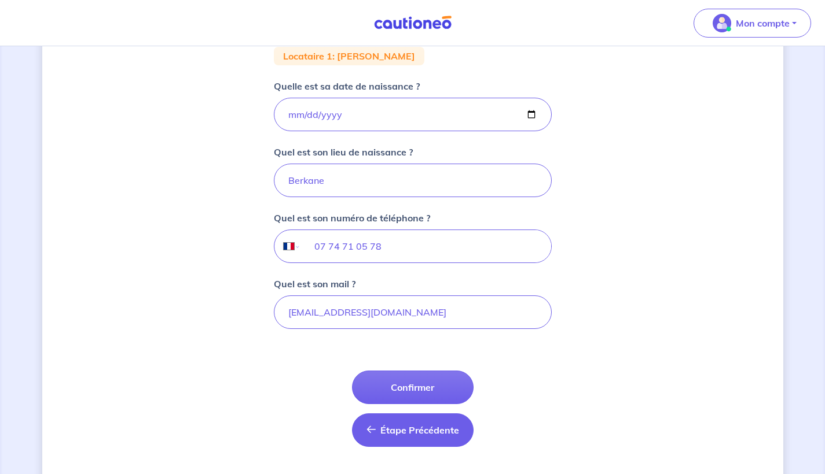
click at [380, 431] on span "Étape Précédente" at bounding box center [419, 431] width 79 height 12
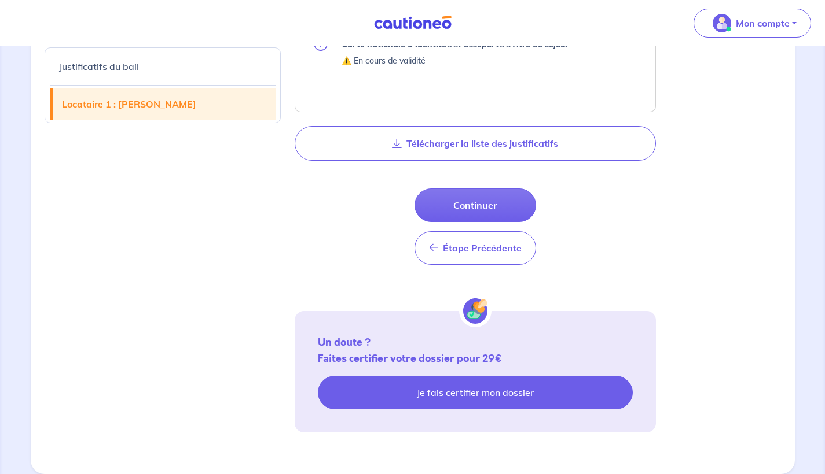
scroll to position [821, 0]
click at [401, 401] on link "Je fais certifier mon dossier" at bounding box center [475, 393] width 315 height 34
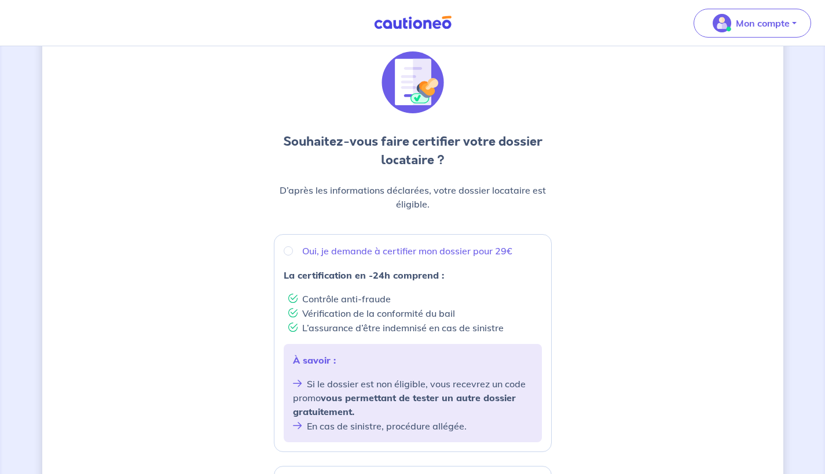
scroll to position [45, 0]
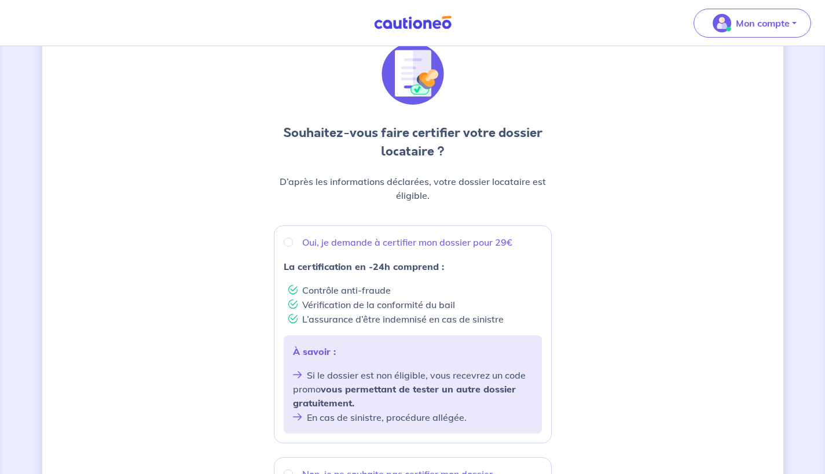
click at [403, 243] on p "Oui, je demande à certifier mon dossier pour 29€" at bounding box center [407, 243] width 210 height 14
click at [293, 243] on input "Oui, je demande à certifier mon dossier pour 29€" at bounding box center [288, 242] width 9 height 9
radio input "true"
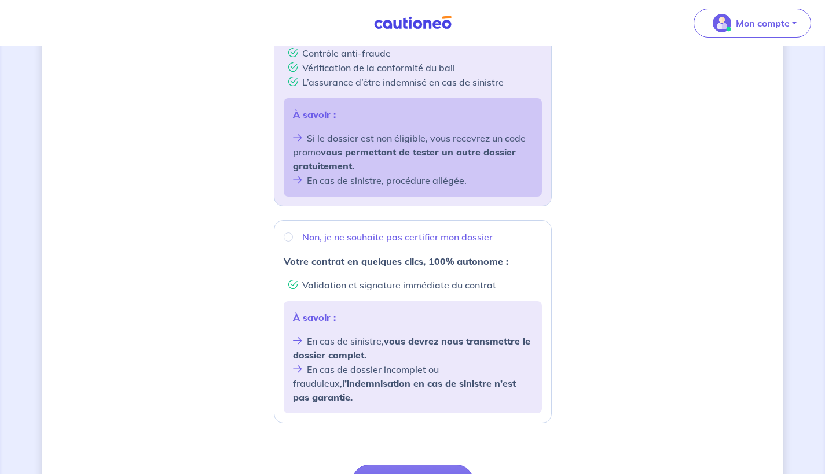
scroll to position [307, 0]
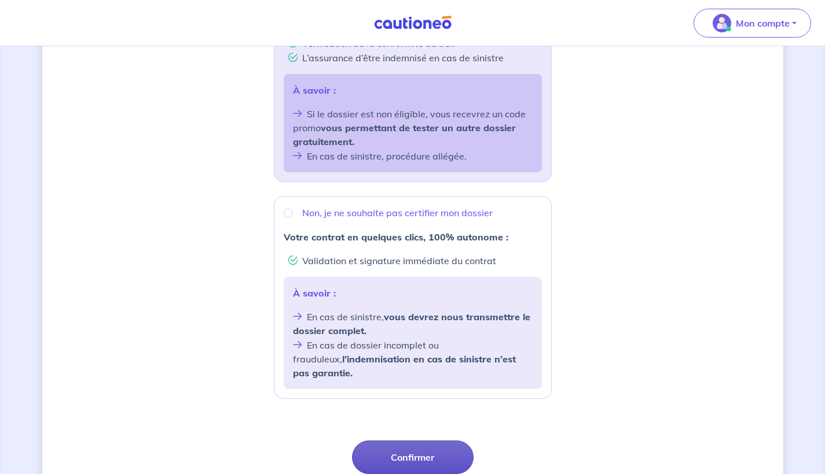
click at [388, 444] on button "Confirmer" at bounding box center [413, 458] width 122 height 34
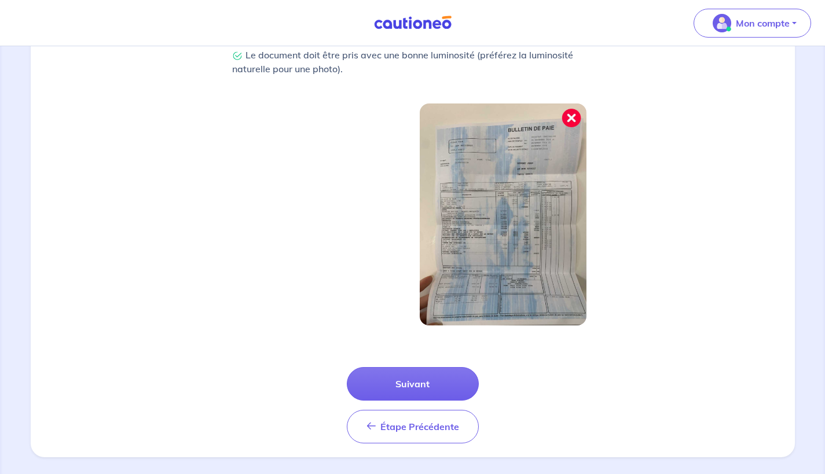
scroll to position [349, 0]
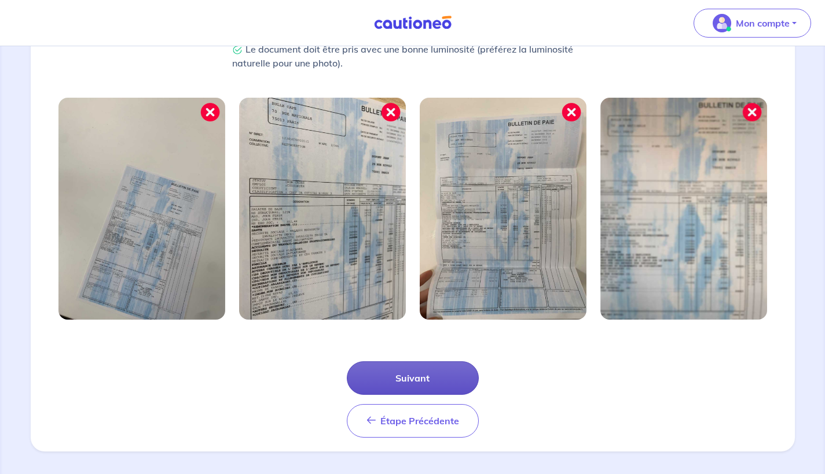
click at [398, 382] on button "Suivant" at bounding box center [413, 379] width 132 height 34
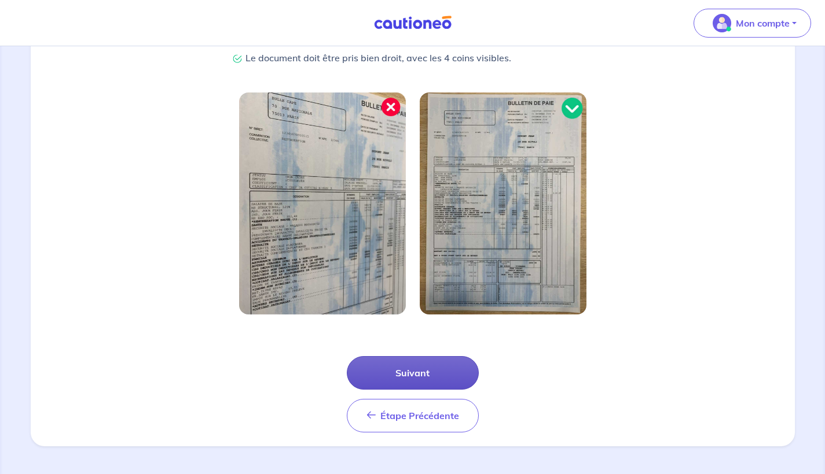
scroll to position [299, 0]
click at [400, 374] on button "Suivant" at bounding box center [413, 373] width 132 height 34
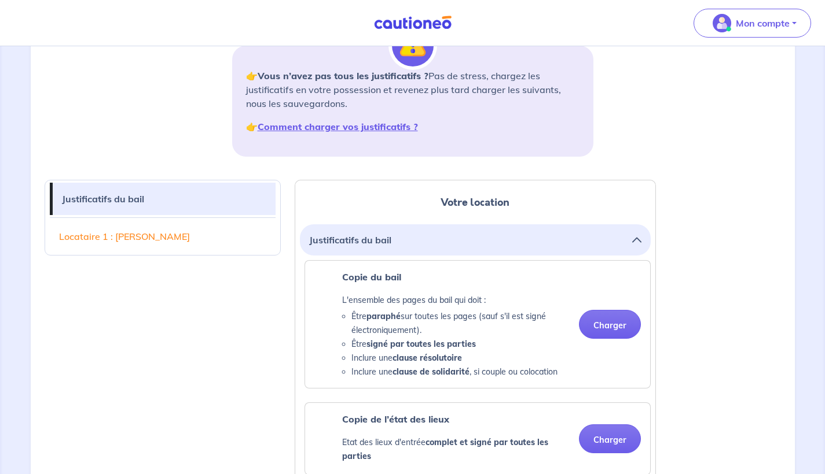
scroll to position [183, 0]
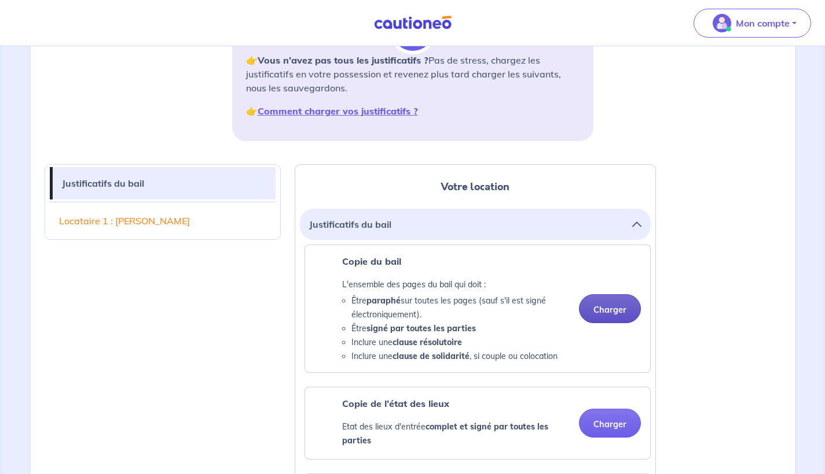
click at [606, 314] on button "Charger" at bounding box center [610, 309] width 62 height 29
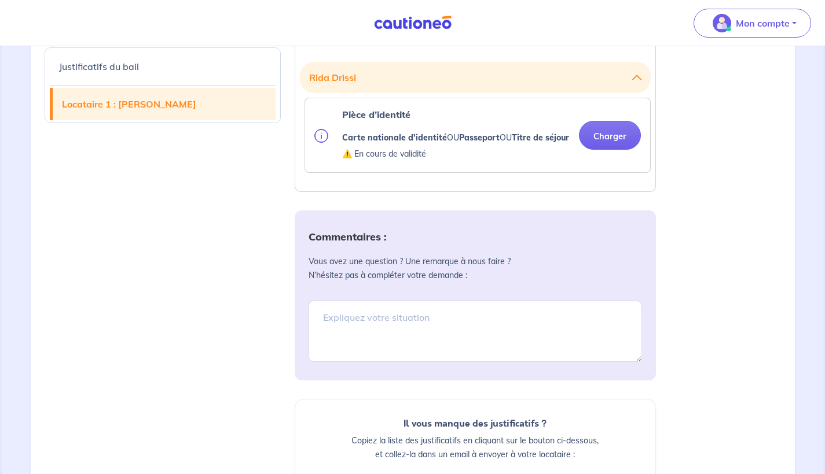
scroll to position [1001, 0]
